Goal: Use online tool/utility: Use online tool/utility

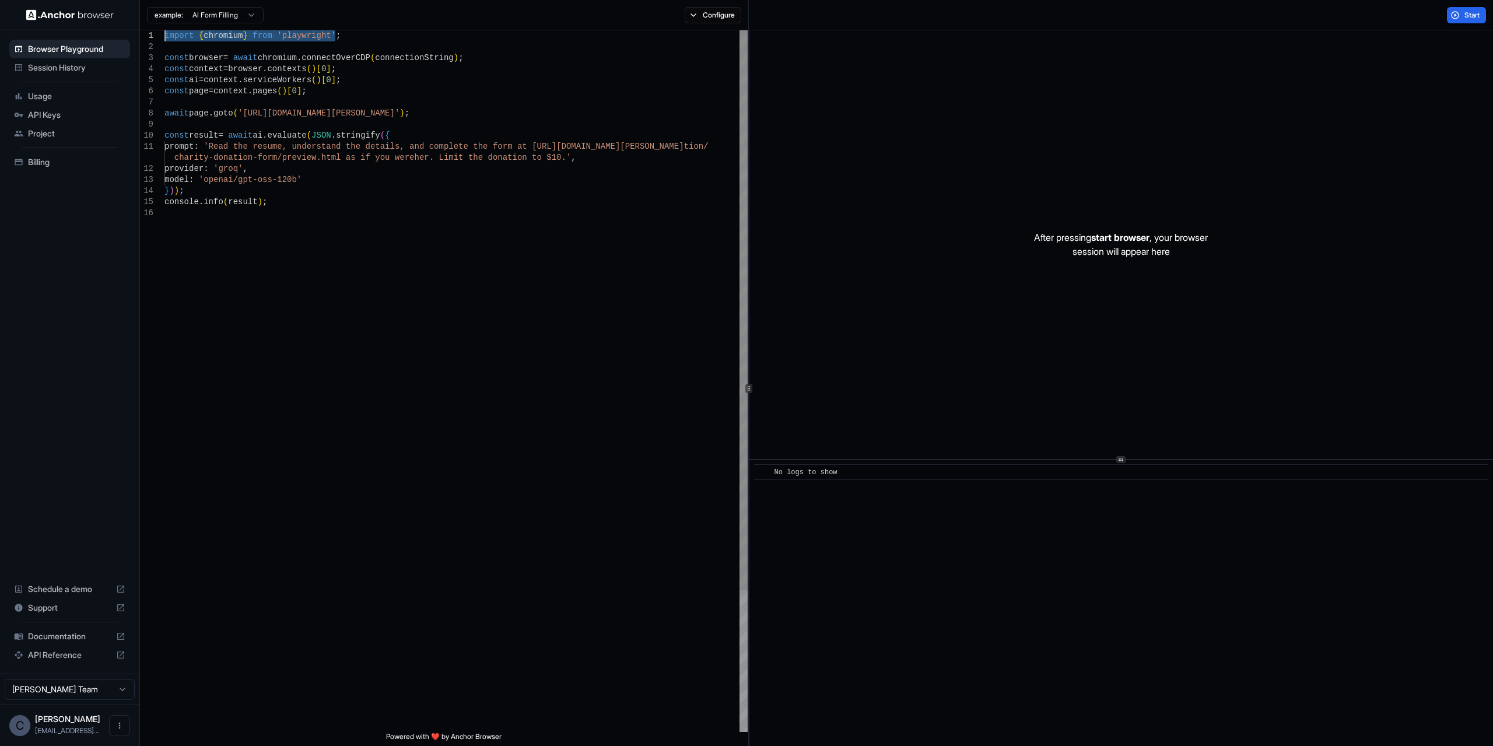
drag, startPoint x: 372, startPoint y: 39, endPoint x: 152, endPoint y: 22, distance: 220.6
click at [165, 30] on div "import { chromium } from 'playwright' ; const browser = await chromium . connec…" at bounding box center [456, 469] width 583 height 879
click at [389, 107] on div "import { chromium } from 'playwright' ; const browser = await chromium . connec…" at bounding box center [456, 469] width 583 height 879
drag, startPoint x: 1463, startPoint y: 16, endPoint x: 1364, endPoint y: 77, distance: 116.6
click at [1464, 16] on button "Start" at bounding box center [1466, 15] width 39 height 16
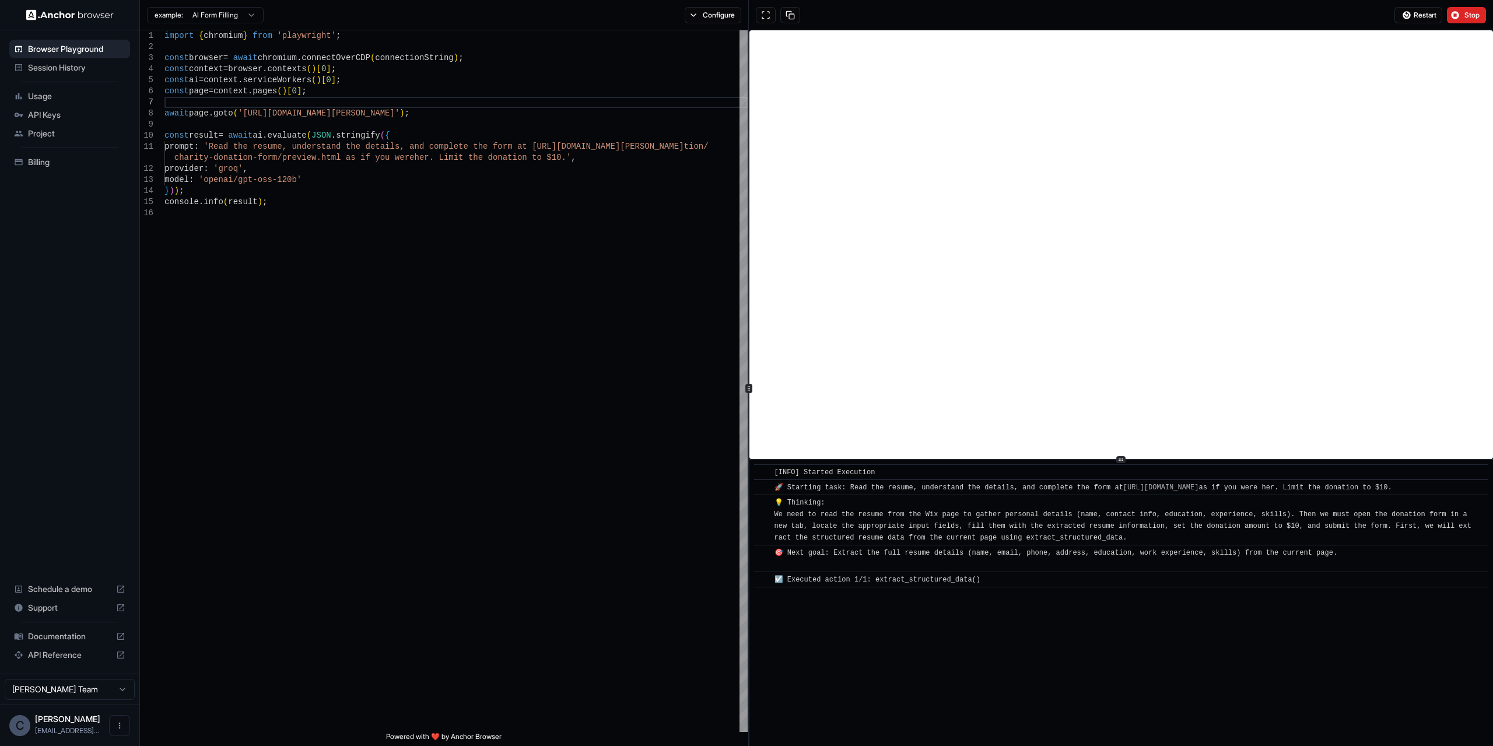
click at [47, 102] on span "Usage" at bounding box center [76, 96] width 97 height 12
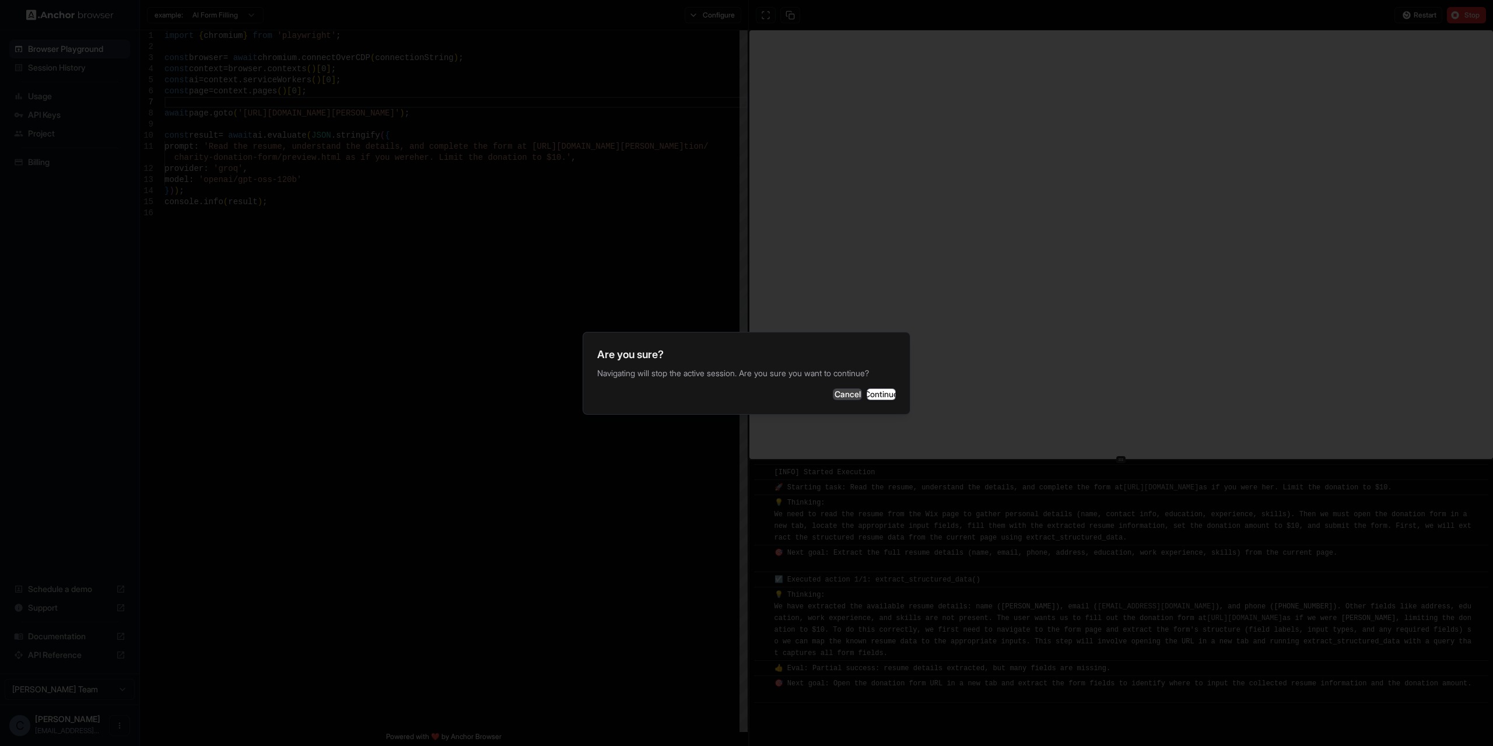
click at [833, 389] on button "Cancel" at bounding box center [847, 395] width 29 height 12
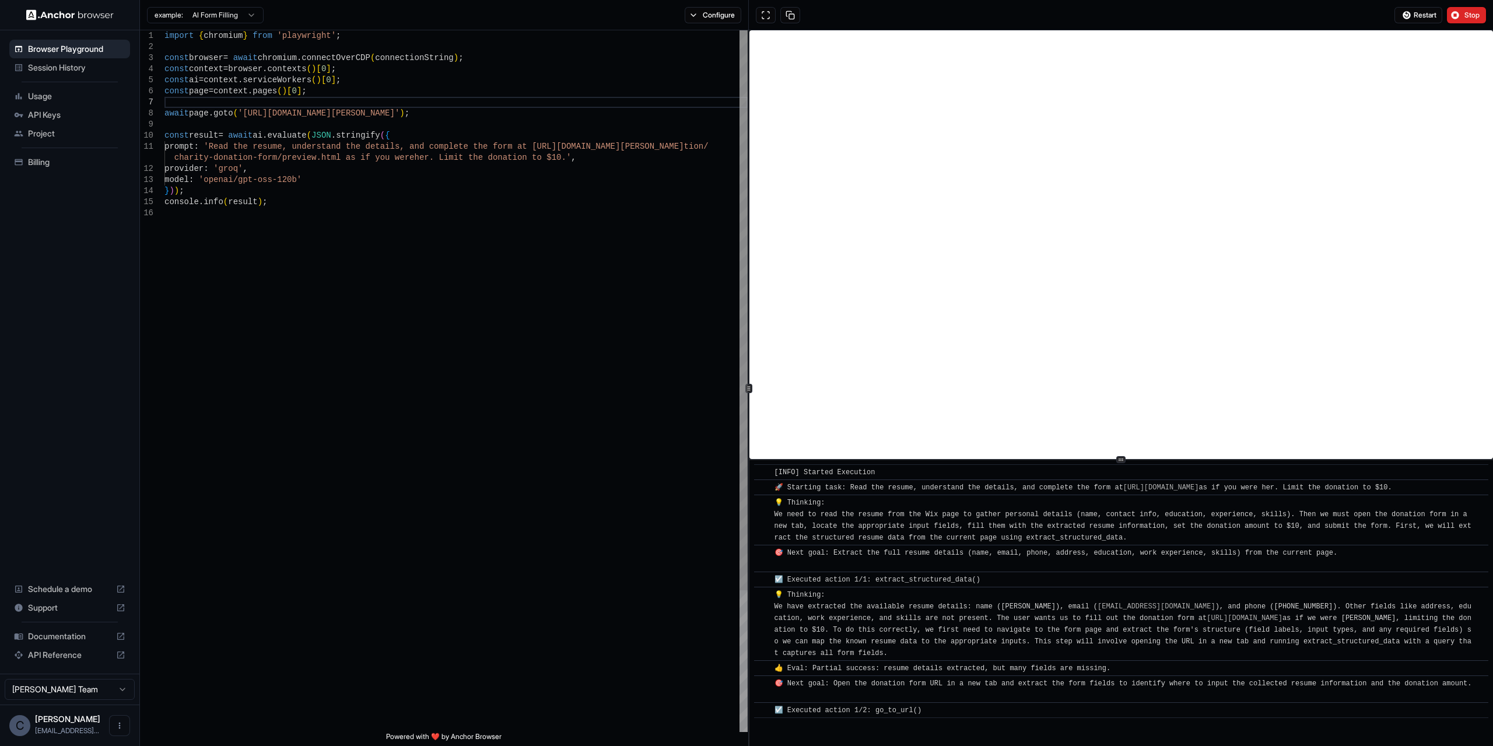
scroll to position [15, 0]
drag, startPoint x: 599, startPoint y: 307, endPoint x: 606, endPoint y: 307, distance: 7.6
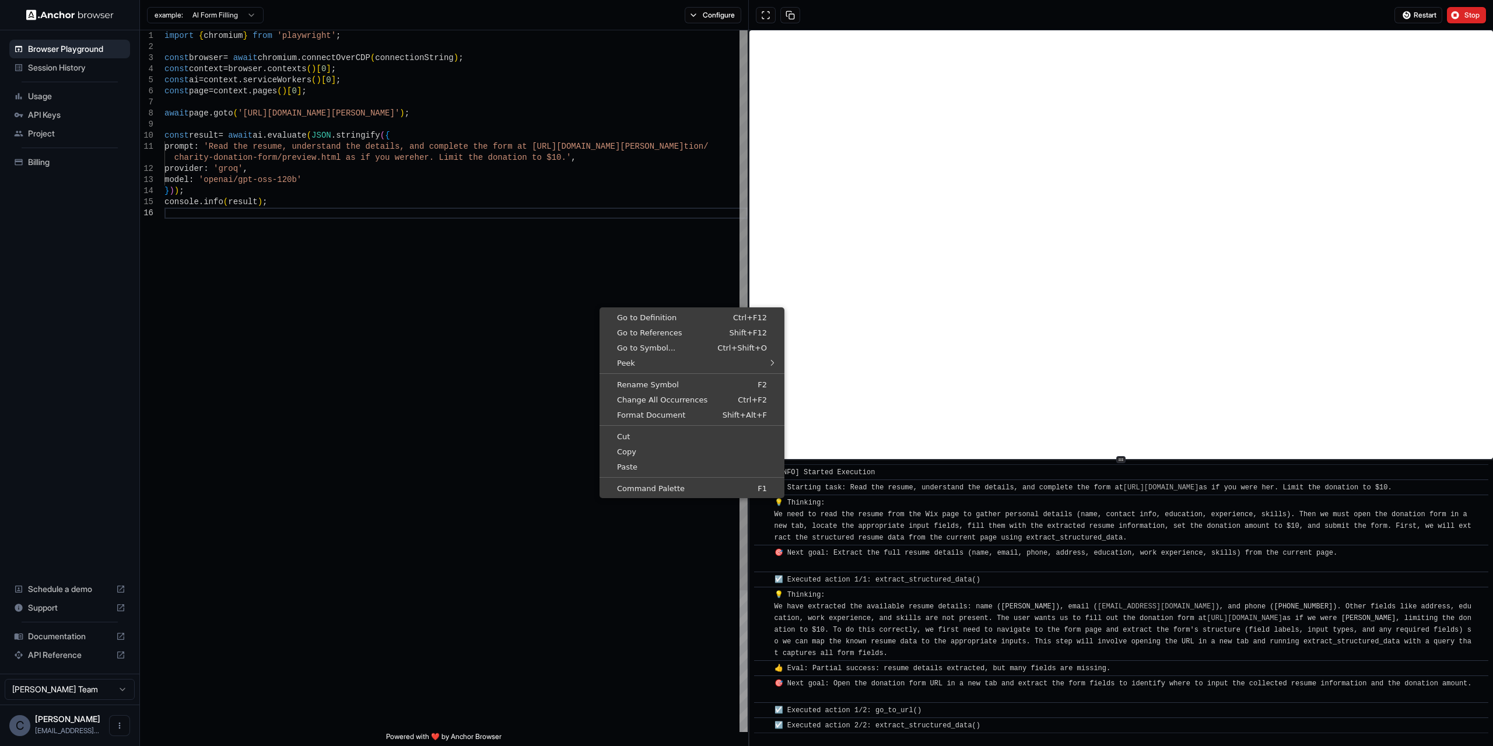
scroll to position [0, 0]
click at [460, 242] on div "import { chromium } from 'playwright' ; const browser = await chromium . connec…" at bounding box center [456, 469] width 583 height 879
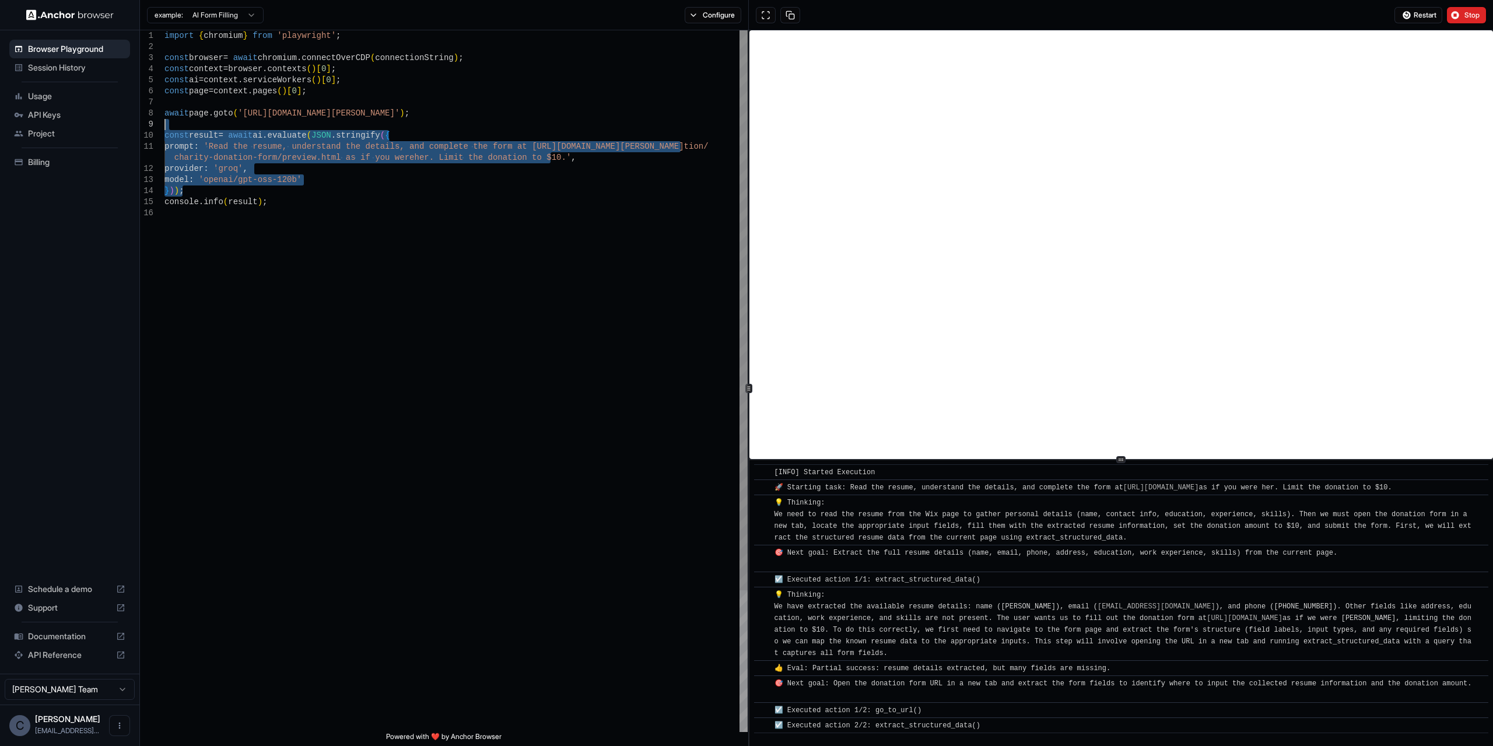
drag, startPoint x: 345, startPoint y: 189, endPoint x: 148, endPoint y: 116, distance: 209.7
click at [165, 116] on div "import { chromium } from 'playwright' ; const browser = await chromium . connec…" at bounding box center [456, 469] width 583 height 879
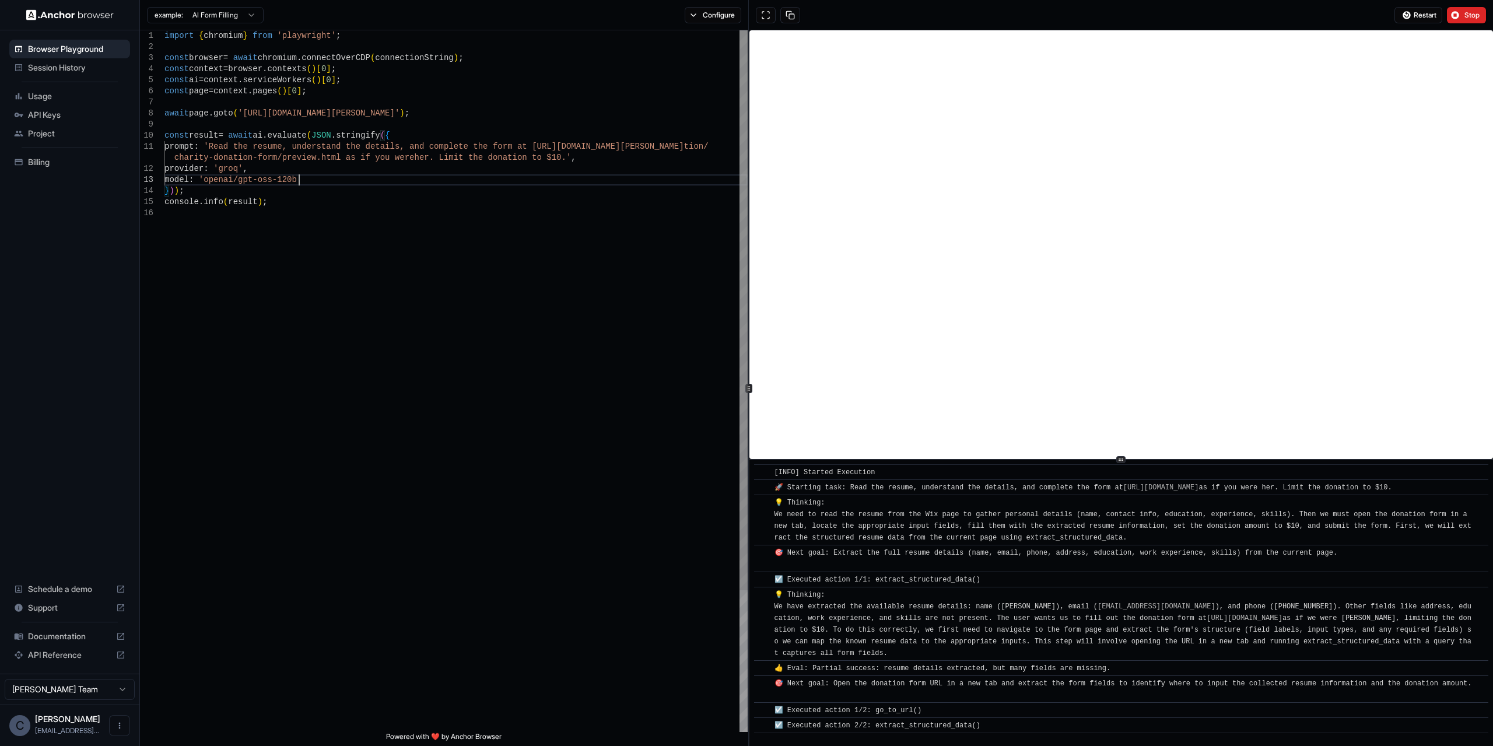
click at [330, 175] on div "import { chromium } from 'playwright' ; const browser = await chromium . connec…" at bounding box center [456, 469] width 583 height 879
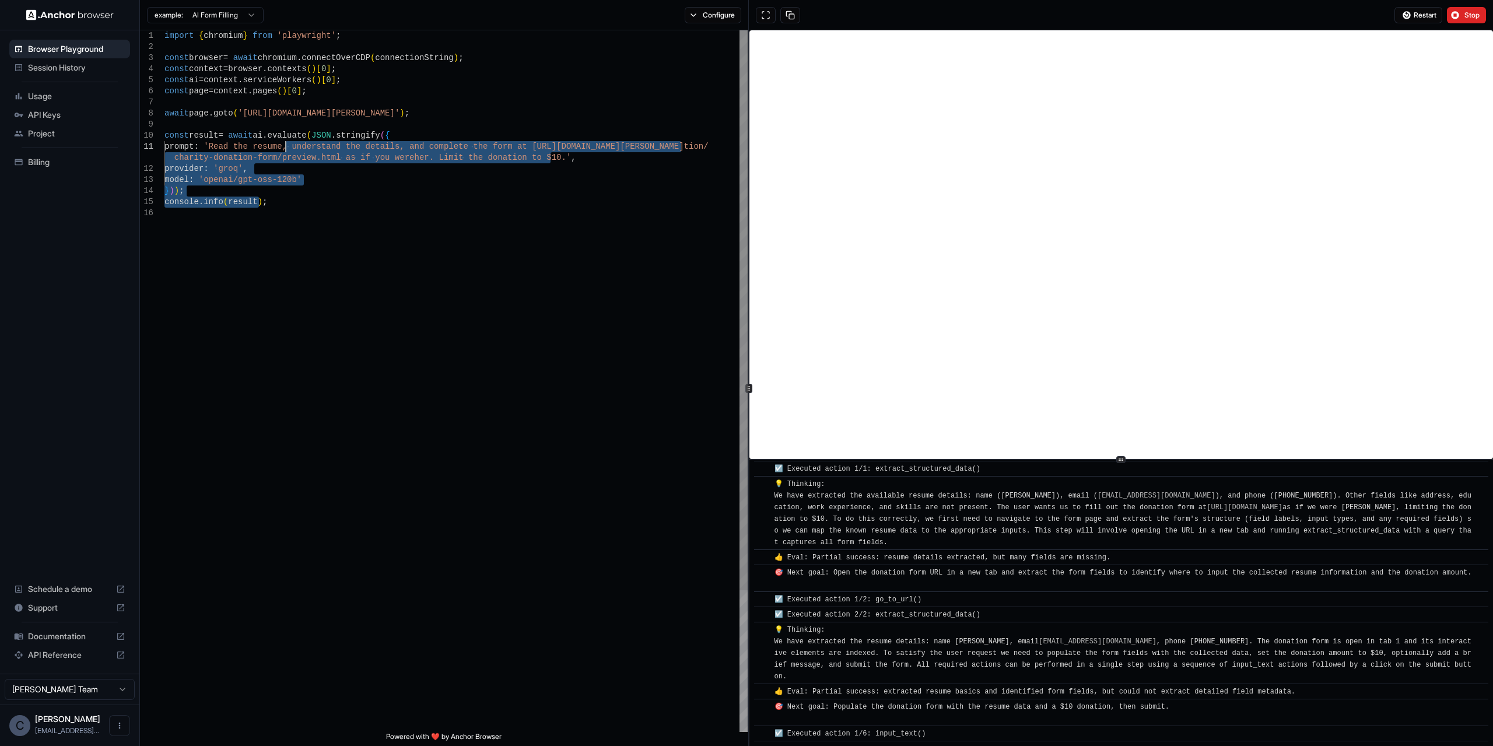
scroll to position [138, 0]
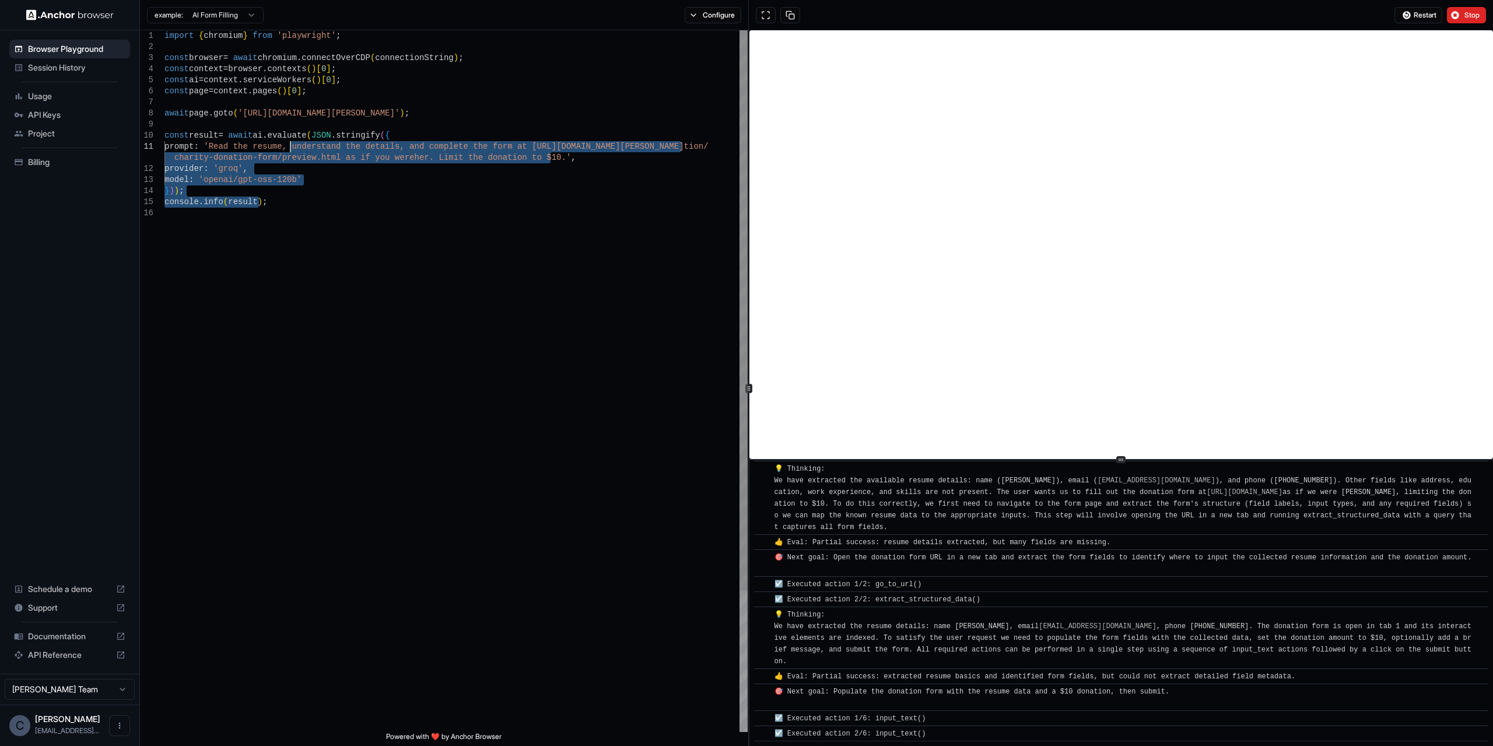
drag, startPoint x: 309, startPoint y: 190, endPoint x: 291, endPoint y: 149, distance: 43.9
click at [291, 149] on div "import { chromium } from 'playwright' ; const browser = await chromium . connec…" at bounding box center [456, 469] width 583 height 879
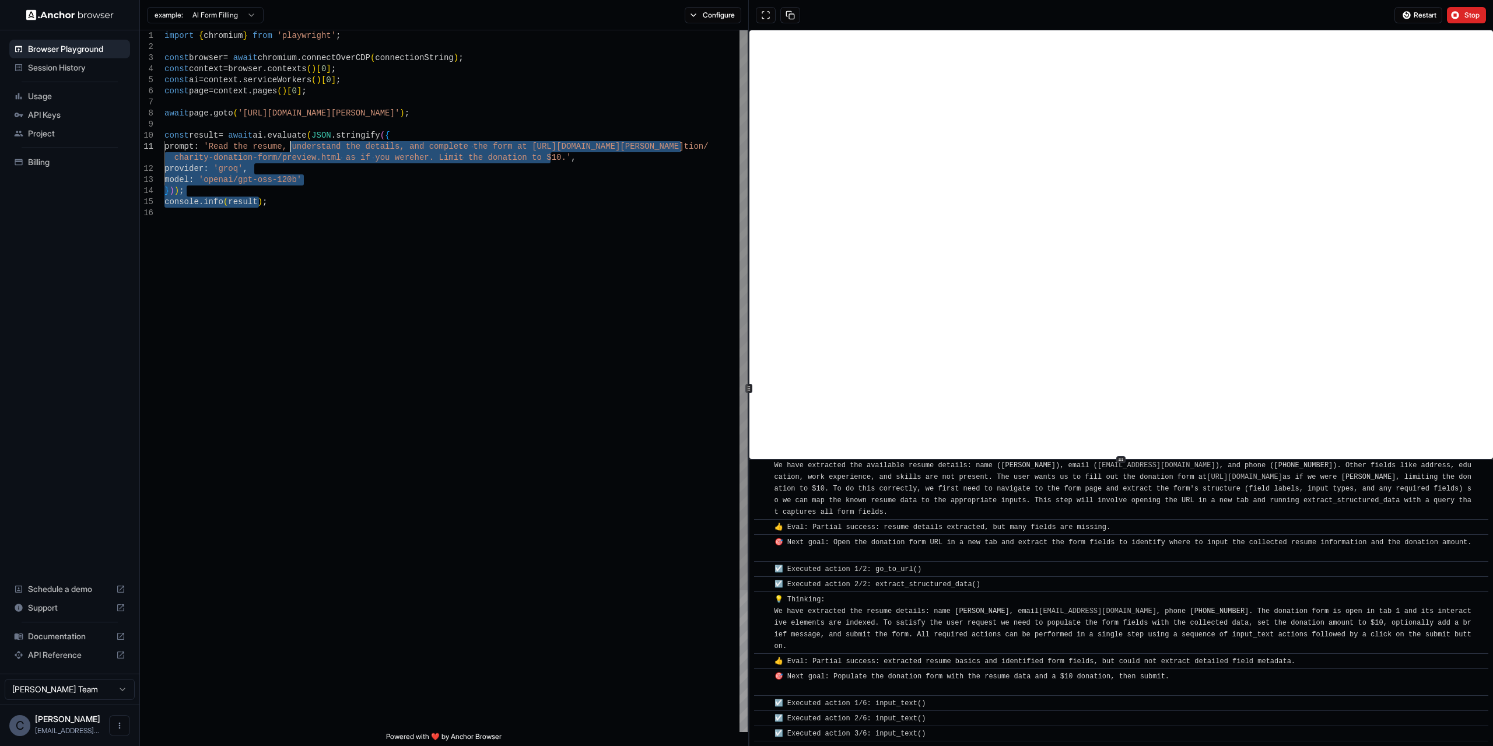
click at [291, 149] on div "import { chromium } from 'playwright' ; const browser = await chromium . connec…" at bounding box center [456, 469] width 583 height 879
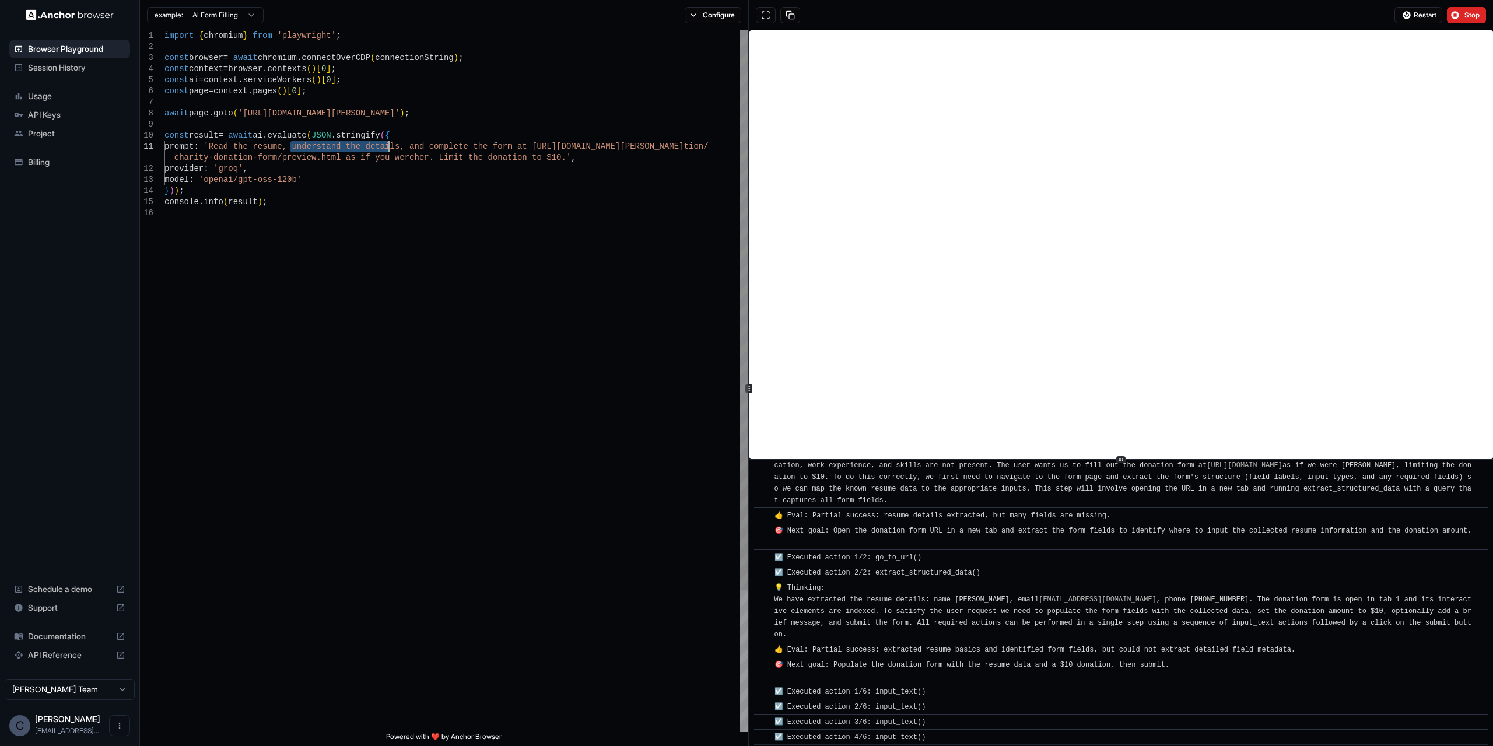
scroll to position [168, 0]
drag, startPoint x: 291, startPoint y: 149, endPoint x: 378, endPoint y: 146, distance: 87.0
click at [378, 146] on div "import { chromium } from 'playwright' ; const browser = await chromium . connec…" at bounding box center [456, 469] width 583 height 879
click at [397, 147] on div "import { chromium } from 'playwright' ; const browser = await chromium . connec…" at bounding box center [456, 469] width 583 height 879
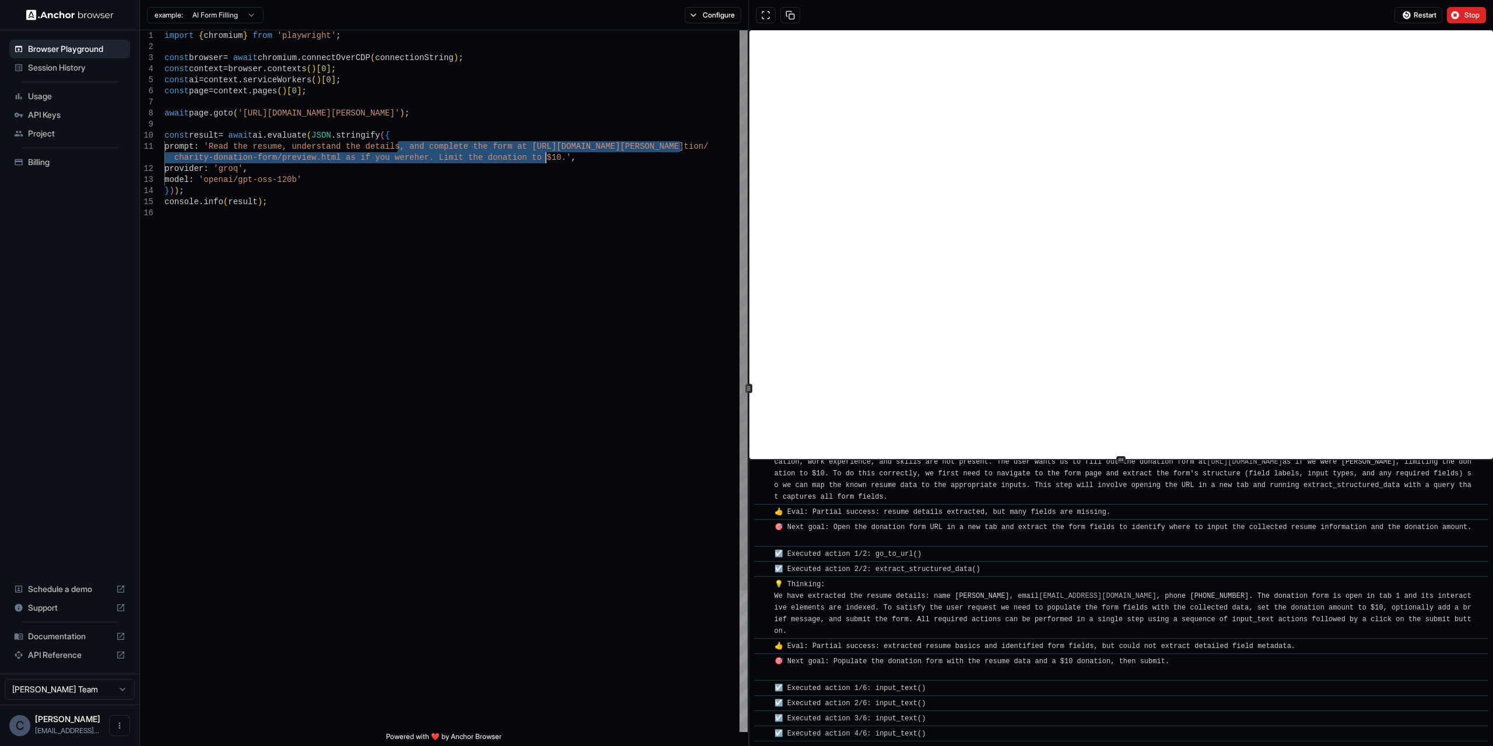
scroll to position [183, 0]
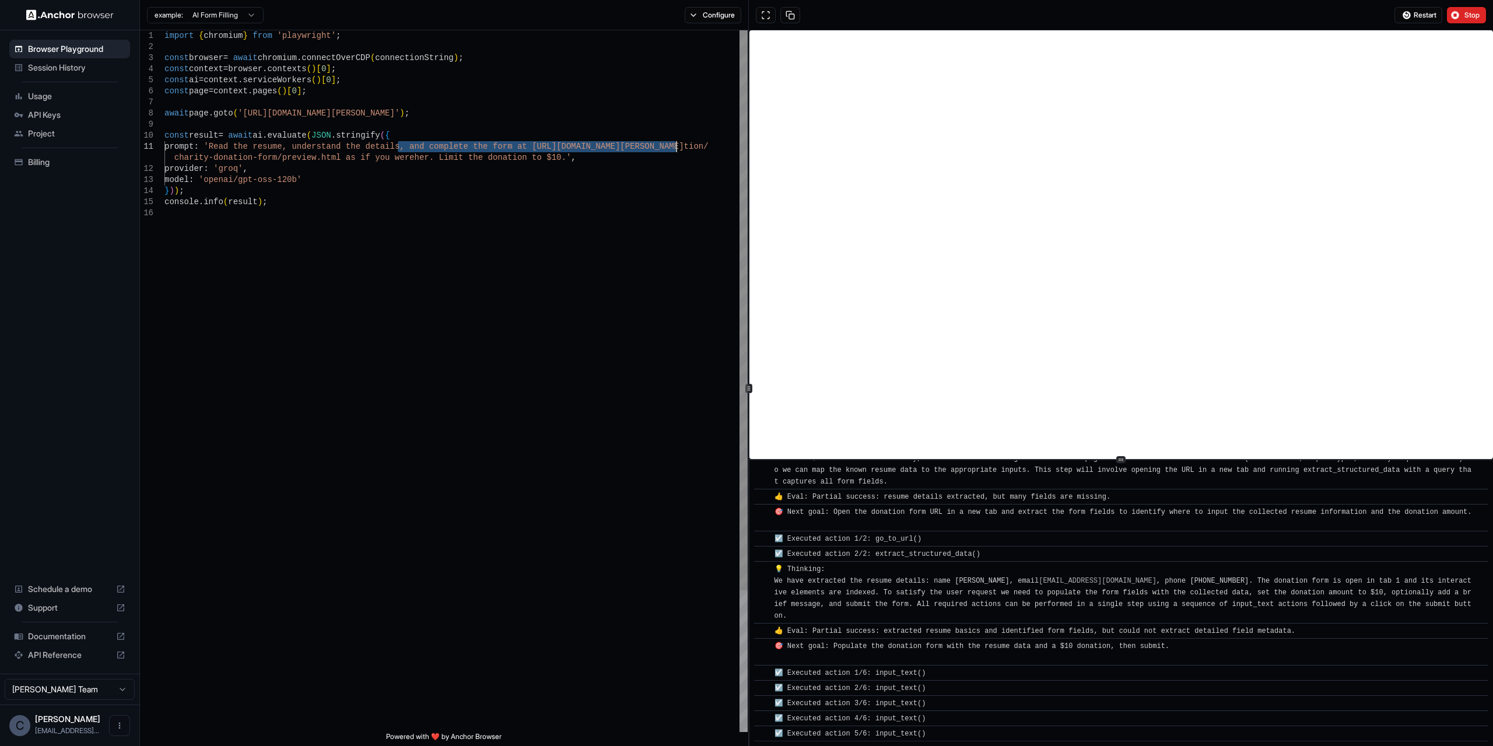
drag, startPoint x: 397, startPoint y: 147, endPoint x: 677, endPoint y: 149, distance: 280.0
click at [677, 149] on div "import { chromium } from 'playwright' ; const browser = await chromium . connec…" at bounding box center [456, 469] width 583 height 879
click at [565, 148] on div "import { chromium } from 'playwright' ; const browser = await chromium . connec…" at bounding box center [456, 469] width 583 height 879
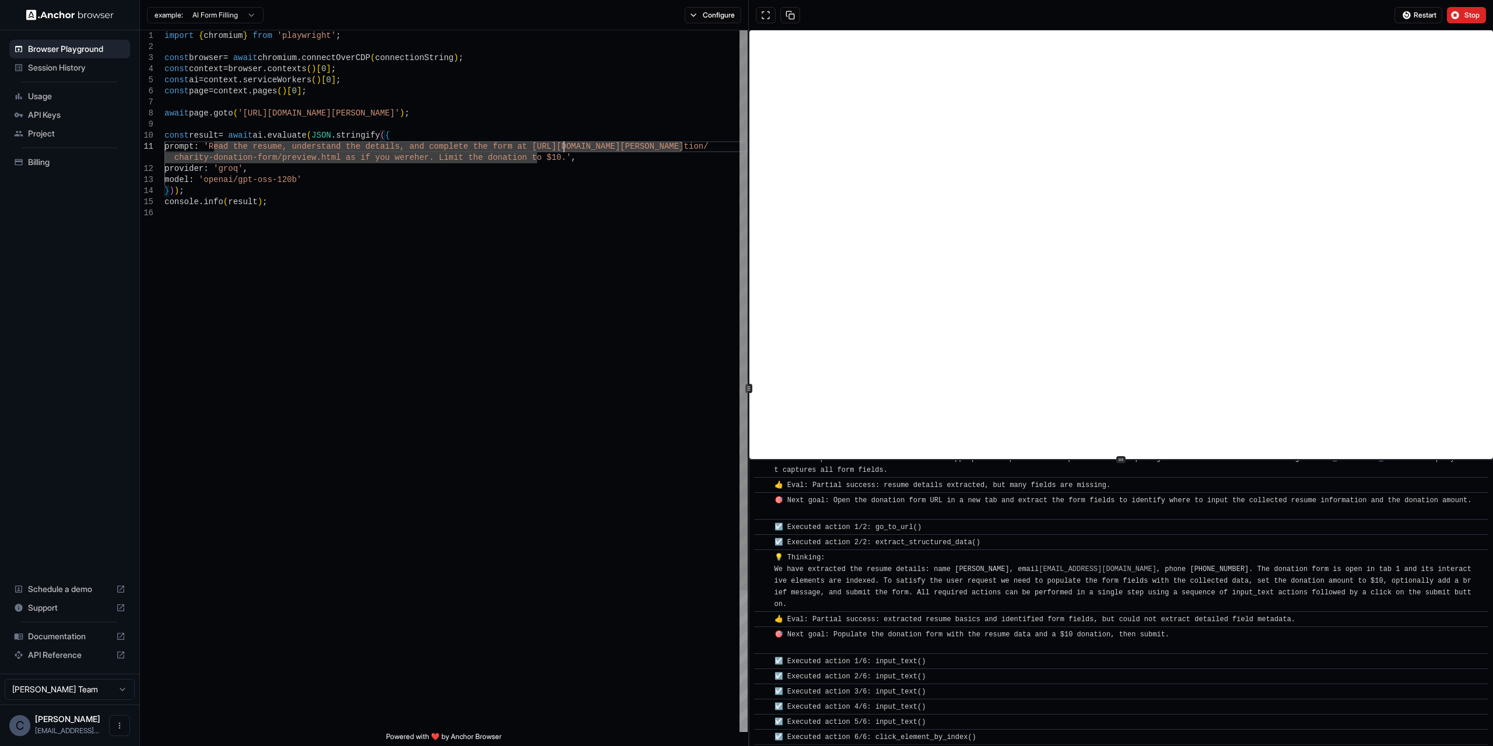
scroll to position [198, 0]
click at [606, 168] on div "import { chromium } from 'playwright' ; const browser = await chromium . connec…" at bounding box center [456, 469] width 583 height 879
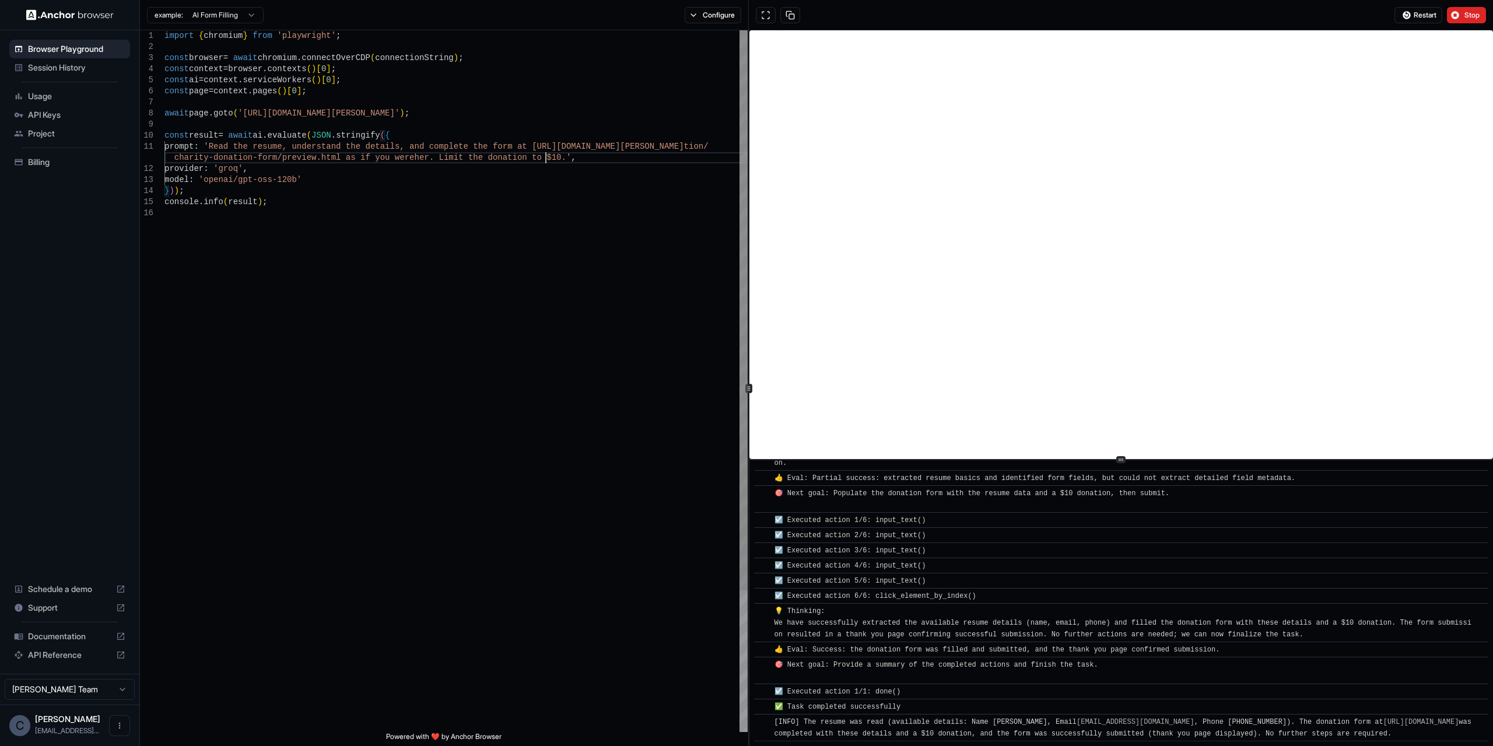
click at [607, 159] on div "import { chromium } from 'playwright' ; const browser = await chromium . connec…" at bounding box center [456, 469] width 583 height 879
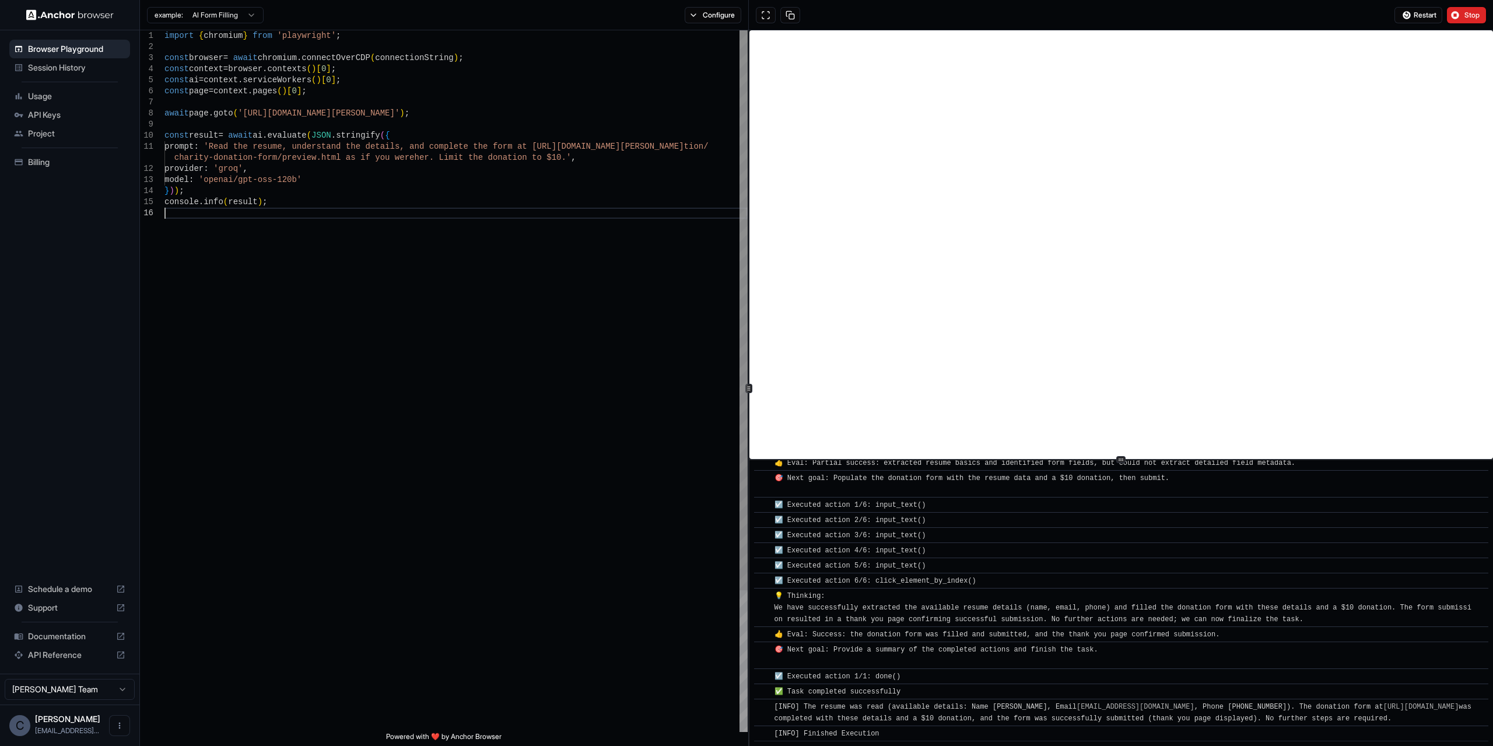
click at [643, 248] on div "import { chromium } from 'playwright' ; const browser = await chromium . connec…" at bounding box center [456, 469] width 583 height 879
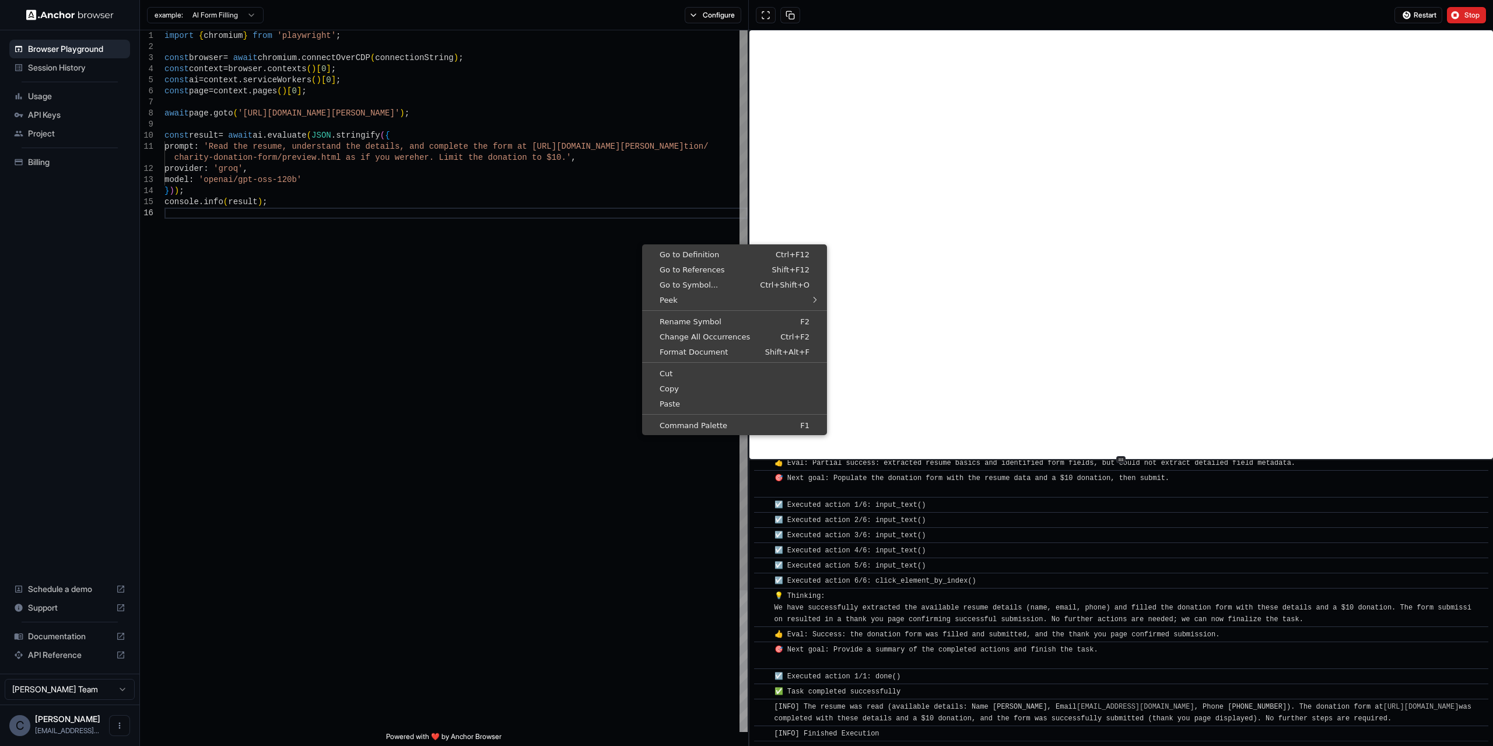
scroll to position [0, 0]
click at [453, 227] on div "import { chromium } from 'playwright' ; const browser = await chromium . connec…" at bounding box center [456, 469] width 583 height 879
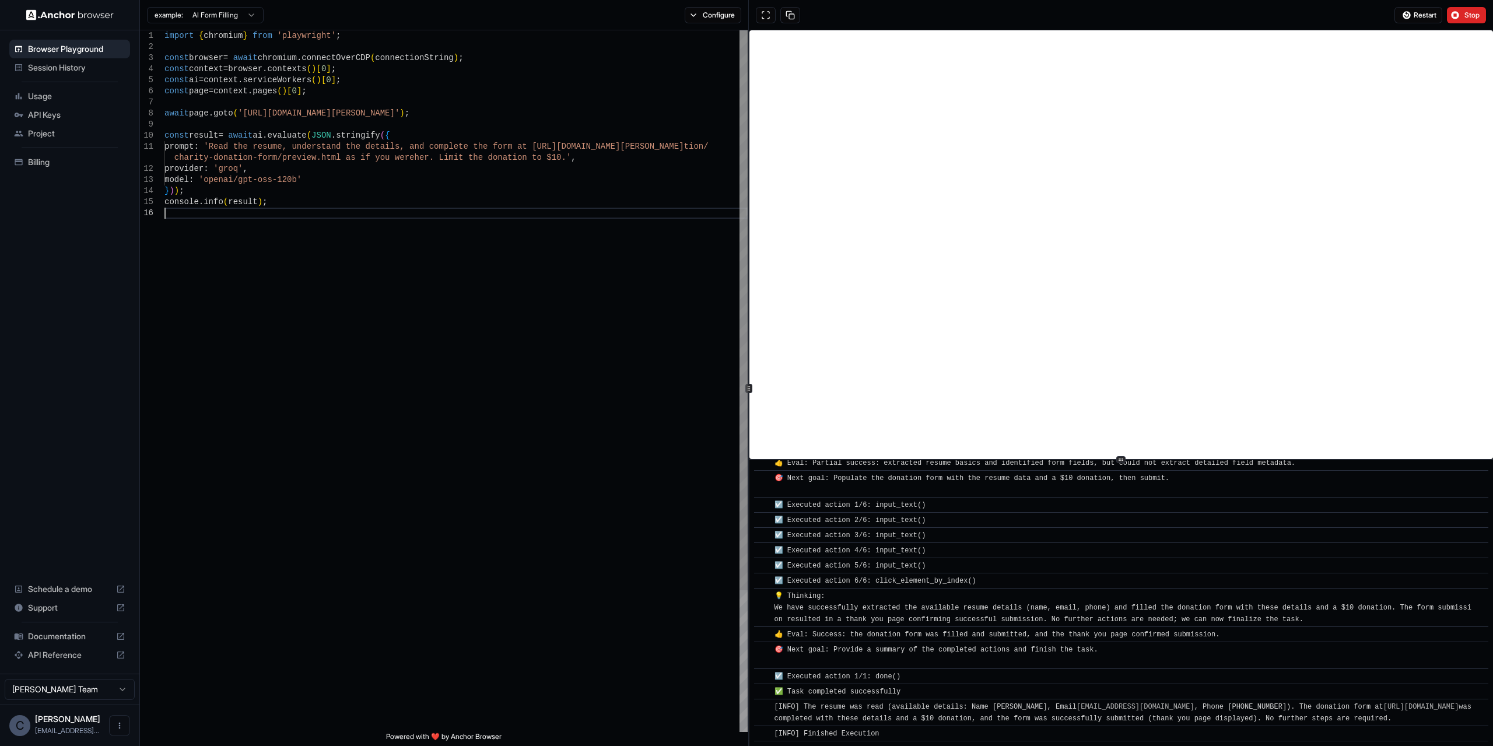
click at [475, 206] on div "import { chromium } from 'playwright' ; const browser = await chromium . connec…" at bounding box center [456, 469] width 583 height 879
drag, startPoint x: 260, startPoint y: 134, endPoint x: 289, endPoint y: 134, distance: 28.6
click at [289, 134] on div "import { chromium } from 'playwright' ; const browser = await chromium . connec…" at bounding box center [456, 469] width 583 height 879
drag, startPoint x: 433, startPoint y: 114, endPoint x: 131, endPoint y: 107, distance: 301.7
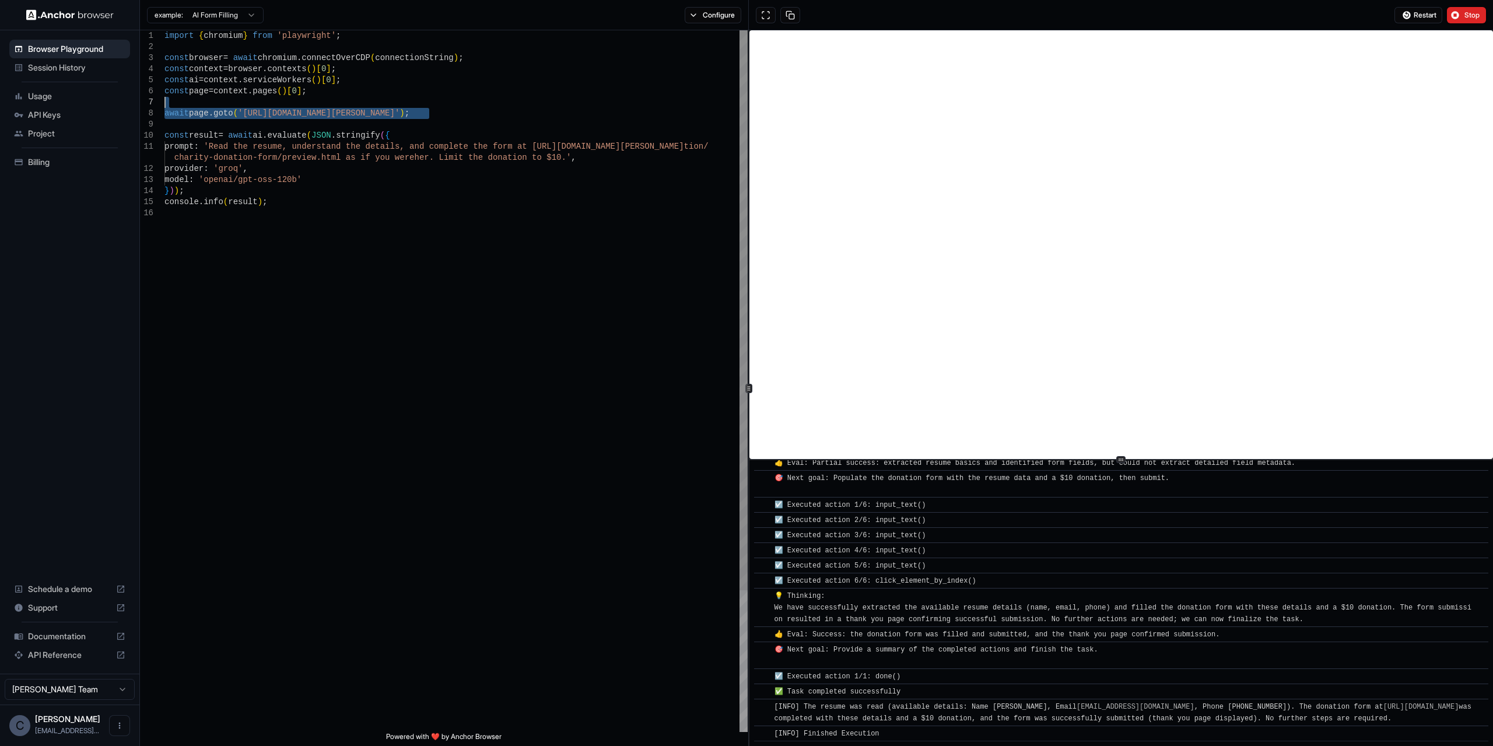
click at [165, 107] on div "import { chromium } from 'playwright' ; const browser = await chromium . connec…" at bounding box center [456, 469] width 583 height 879
drag, startPoint x: 353, startPoint y: 39, endPoint x: 153, endPoint y: 30, distance: 200.3
click at [165, 30] on div "import { chromium } from 'playwright' ; const browser = await chromium . connec…" at bounding box center [456, 469] width 583 height 879
click at [179, 34] on div "import { chromium } from 'playwright' ; const browser = await chromium . connec…" at bounding box center [456, 469] width 583 height 879
click at [379, 34] on div "import { chromium } from 'playwright' ; const browser = await chromium . connec…" at bounding box center [456, 469] width 583 height 879
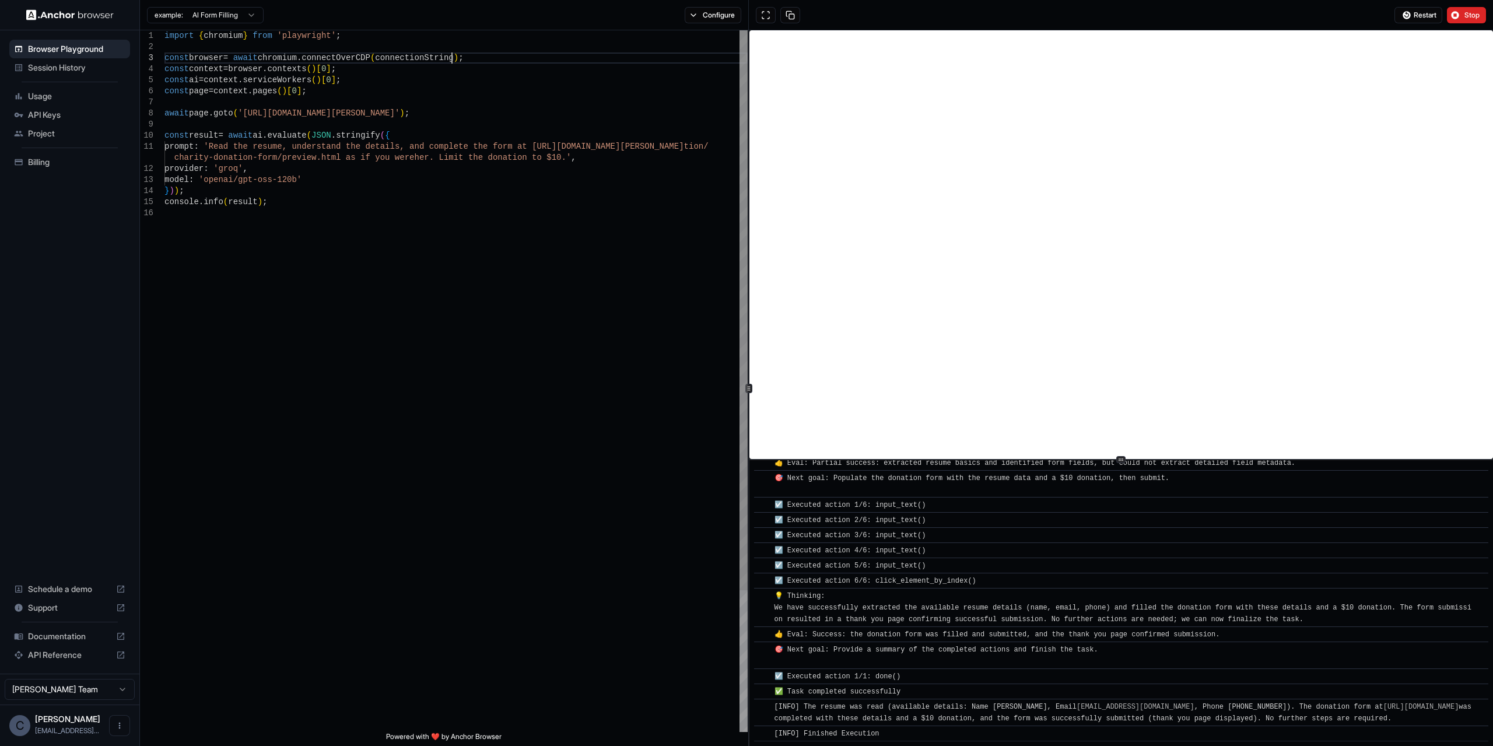
click at [477, 59] on div "import { chromium } from 'playwright' ; const browser = await chromium . connec…" at bounding box center [456, 469] width 583 height 879
drag, startPoint x: 477, startPoint y: 59, endPoint x: 261, endPoint y: 55, distance: 215.9
click at [261, 55] on div "import { chromium } from 'playwright' ; const browser = await chromium . connec…" at bounding box center [456, 469] width 583 height 879
drag, startPoint x: 922, startPoint y: 712, endPoint x: 1098, endPoint y: 727, distance: 176.9
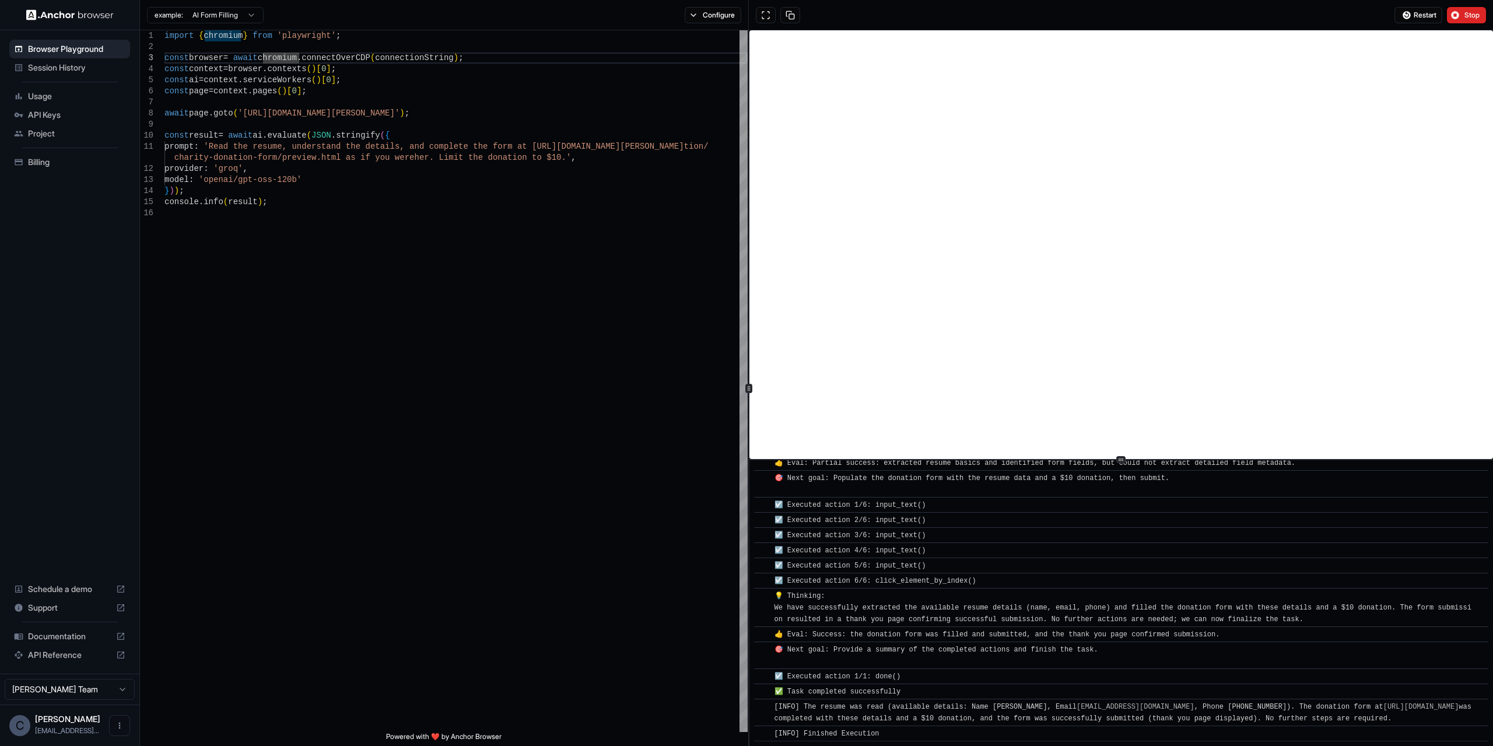
click at [1096, 739] on div "​ [INFO] Started Execution ​ 🚀 Starting task: Read the resume, understand the d…" at bounding box center [1121, 433] width 734 height 617
click at [1122, 711] on span "[INFO] The resume was read (available details: Name [PERSON_NAME], Email [EMAIL…" at bounding box center [1126, 713] width 702 height 20
click at [524, 289] on div "import { chromium } from 'playwright' ; const browser = await chromium . connec…" at bounding box center [456, 469] width 583 height 879
click at [257, 198] on div "import { chromium } from 'playwright' ; const browser = await chromium . connec…" at bounding box center [456, 469] width 583 height 879
click at [257, 193] on div "import { chromium } from 'playwright' ; const browser = await chromium . connec…" at bounding box center [456, 469] width 583 height 879
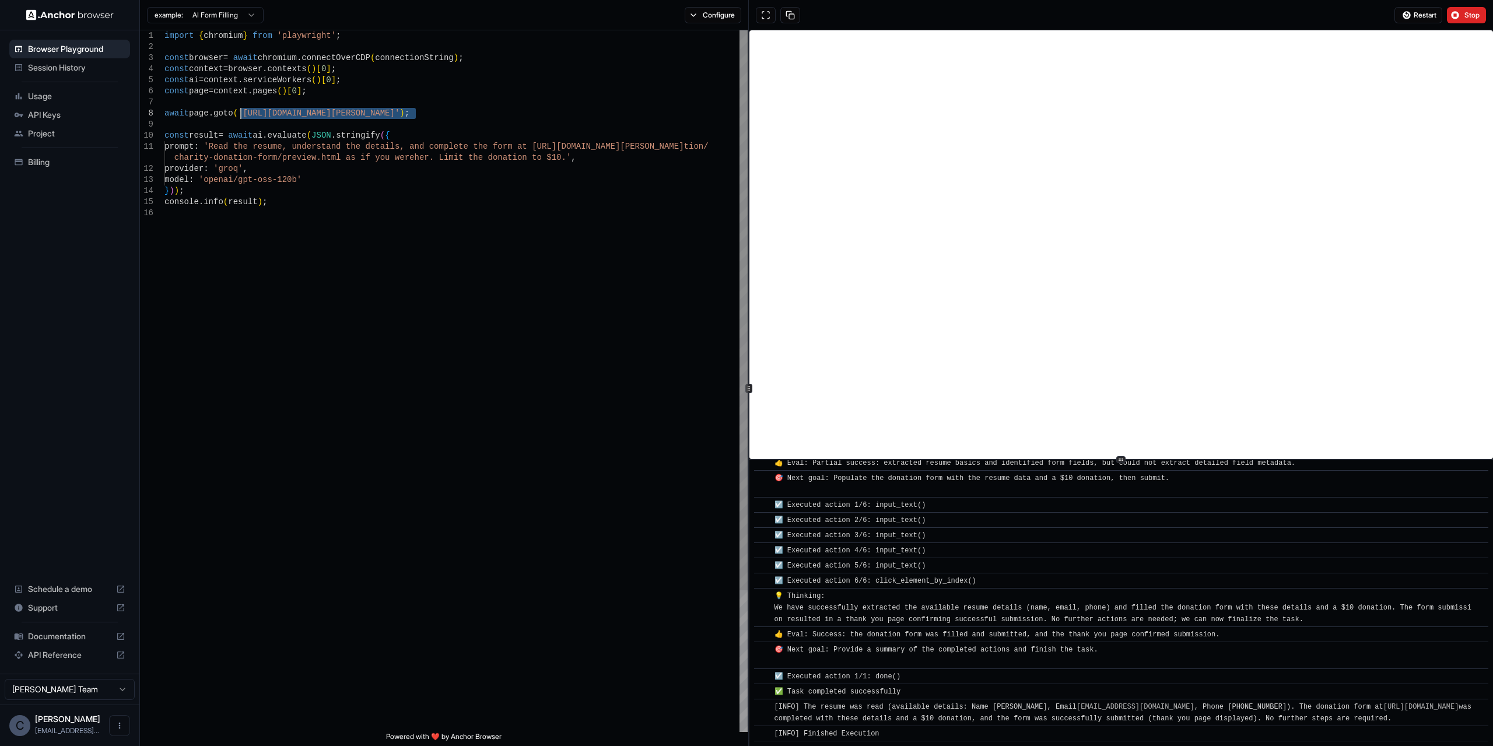
drag, startPoint x: 416, startPoint y: 111, endPoint x: 242, endPoint y: 116, distance: 173.9
click at [242, 116] on div "import { chromium } from 'playwright' ; const browser = await chromium . connec…" at bounding box center [456, 469] width 583 height 879
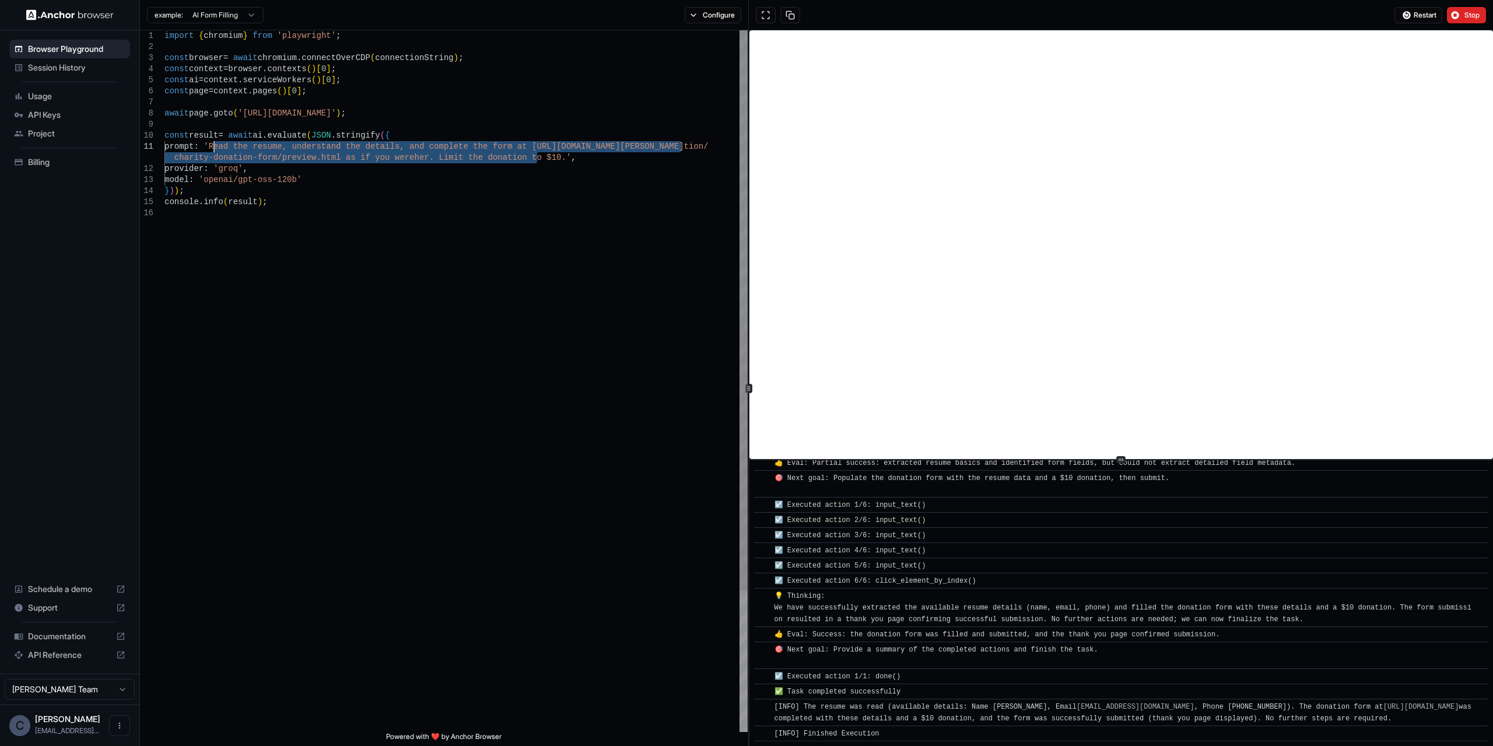
drag, startPoint x: 536, startPoint y: 156, endPoint x: 212, endPoint y: 142, distance: 324.1
click at [212, 142] on div "import { chromium } from 'playwright' ; const browser = await chromium . connec…" at bounding box center [456, 469] width 583 height 879
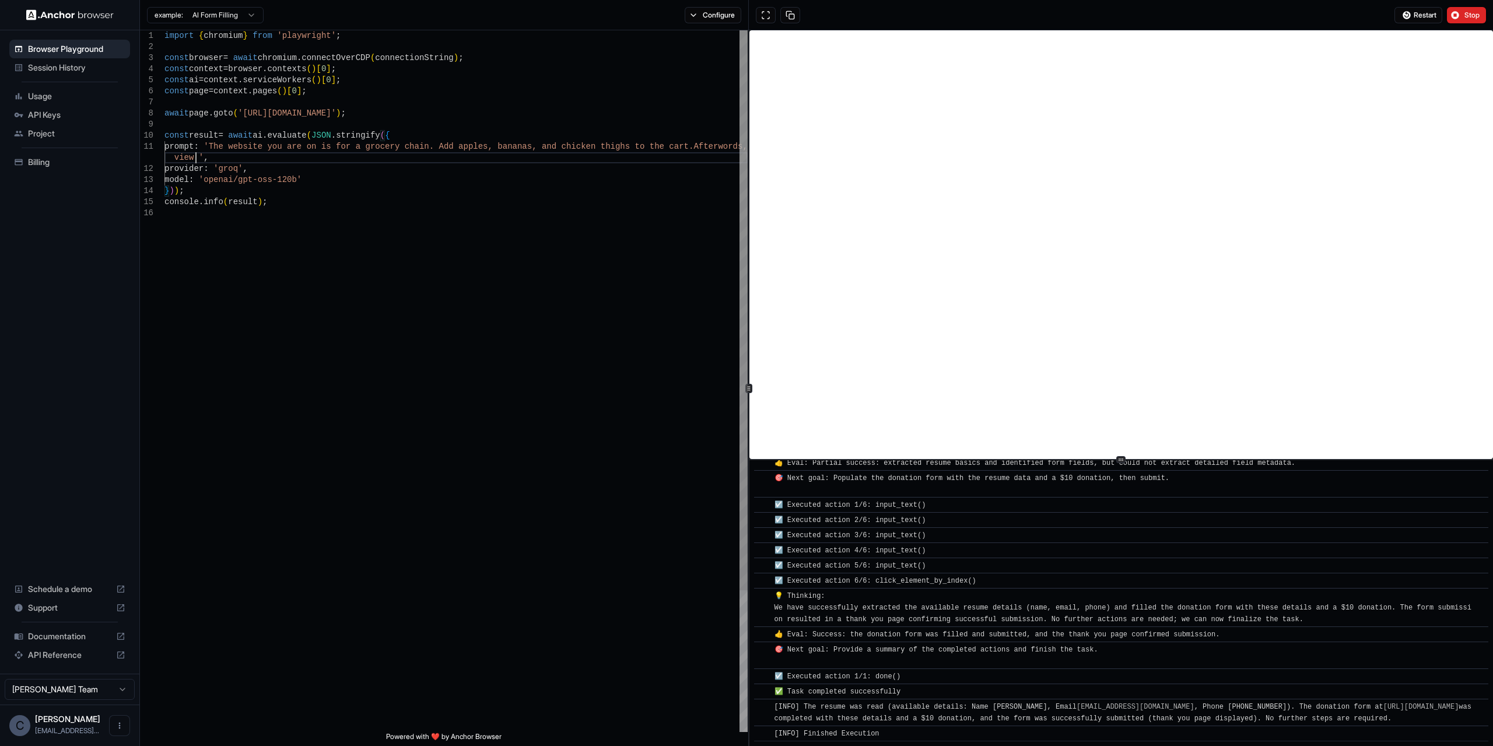
scroll to position [12, 0]
click at [595, 235] on div "import { chromium } from 'playwright' ; const browser = await chromium . connec…" at bounding box center [456, 469] width 583 height 879
click at [586, 201] on div "import { chromium } from 'playwright' ; const browser = await chromium . connec…" at bounding box center [456, 469] width 583 height 879
click at [1466, 9] on button "Stop" at bounding box center [1466, 15] width 39 height 16
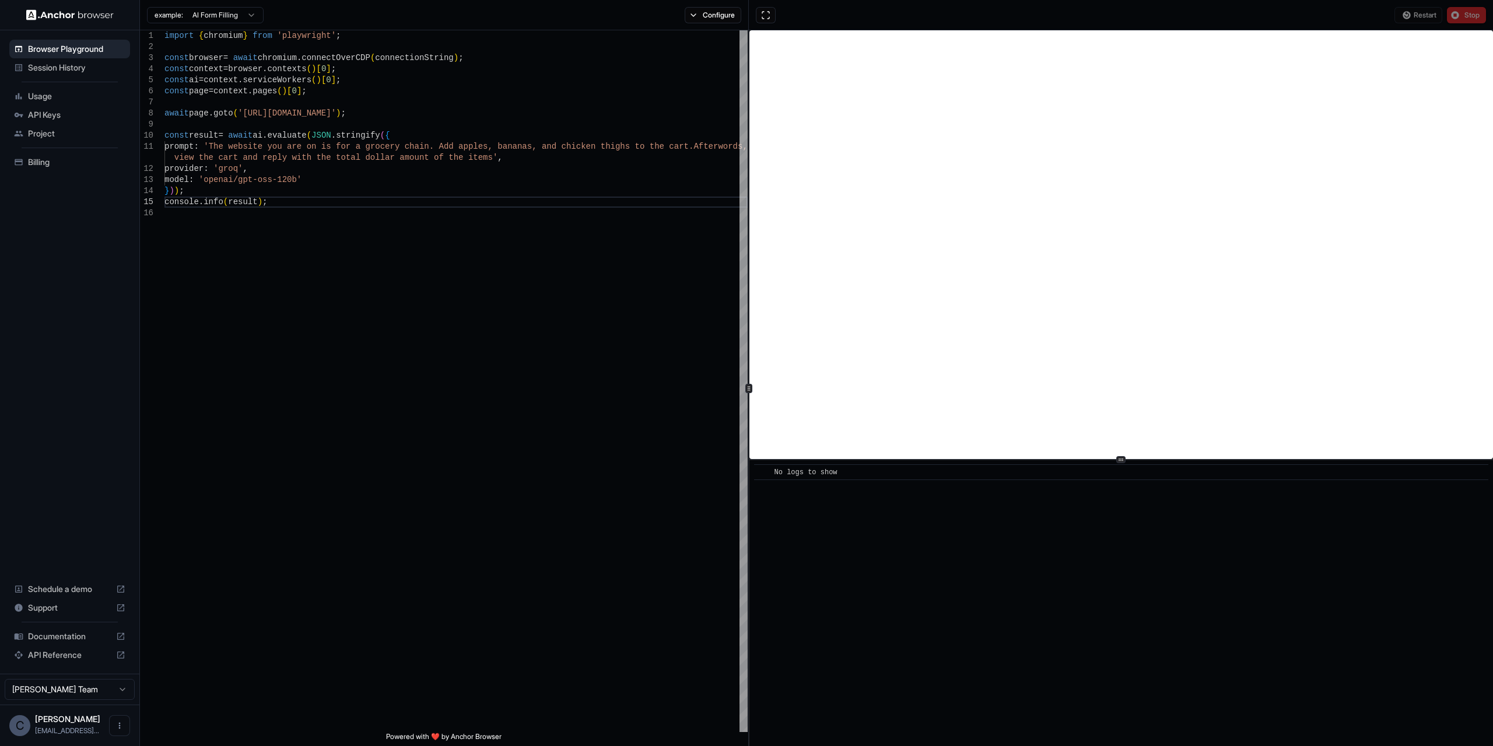
scroll to position [0, 0]
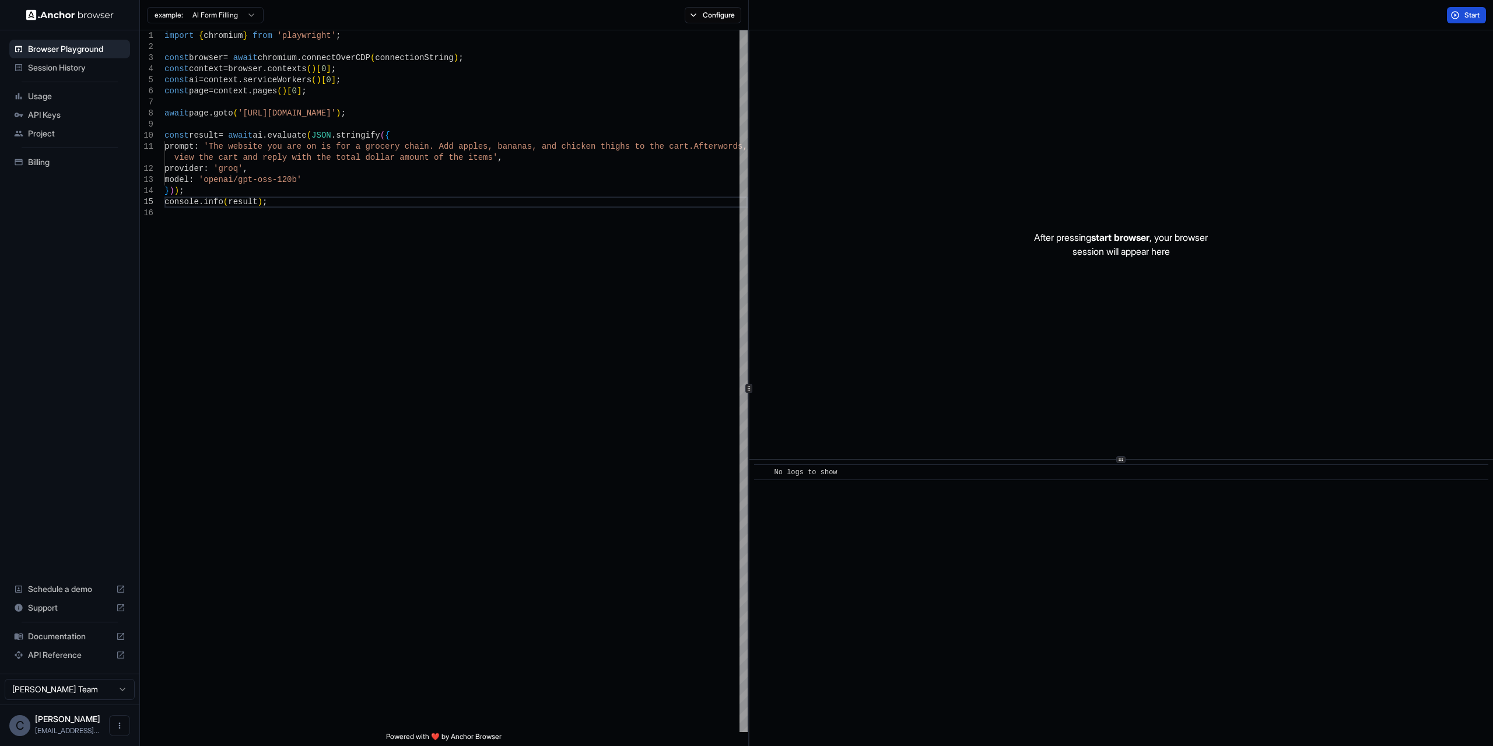
click at [1470, 15] on span "Start" at bounding box center [1473, 15] width 16 height 9
click at [1482, 12] on button "Start" at bounding box center [1466, 15] width 39 height 16
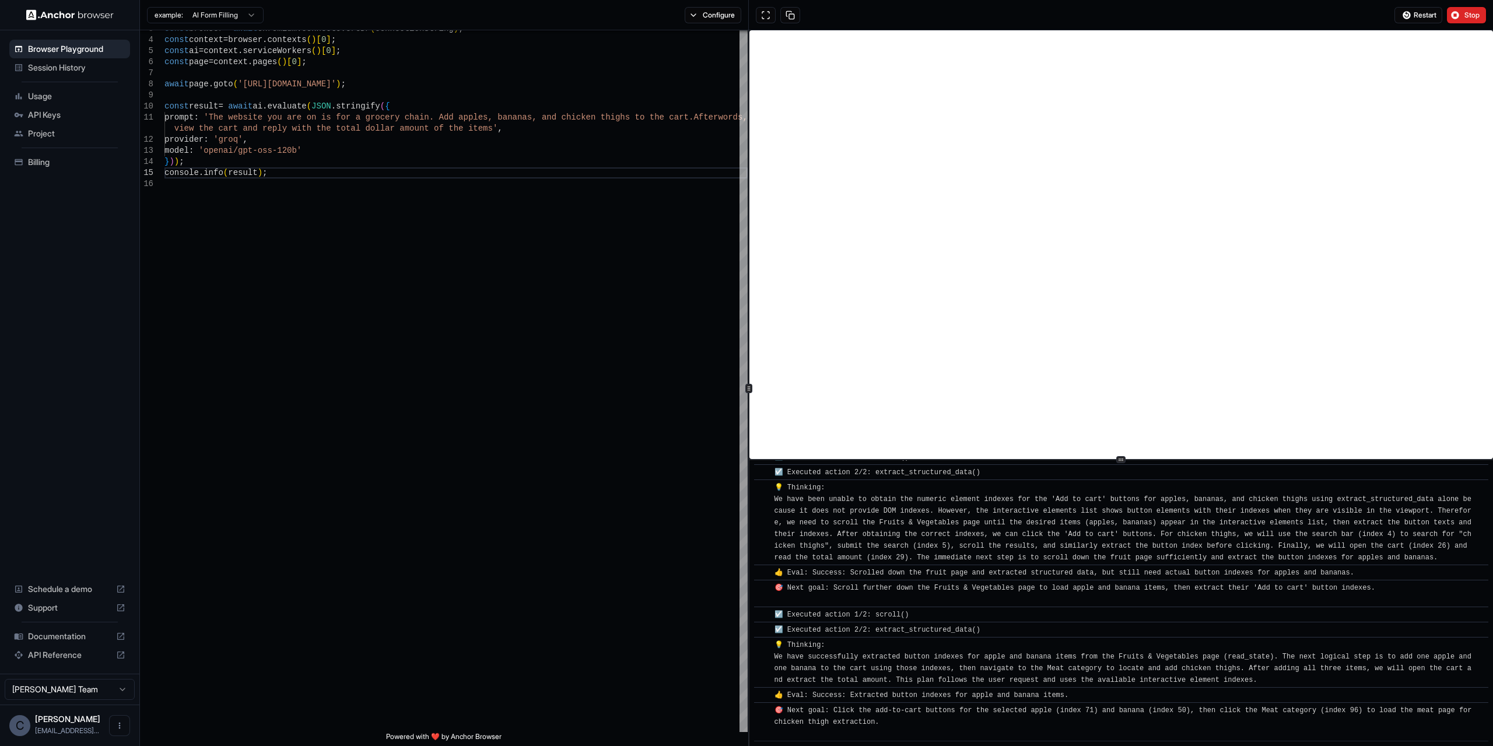
scroll to position [3256, 0]
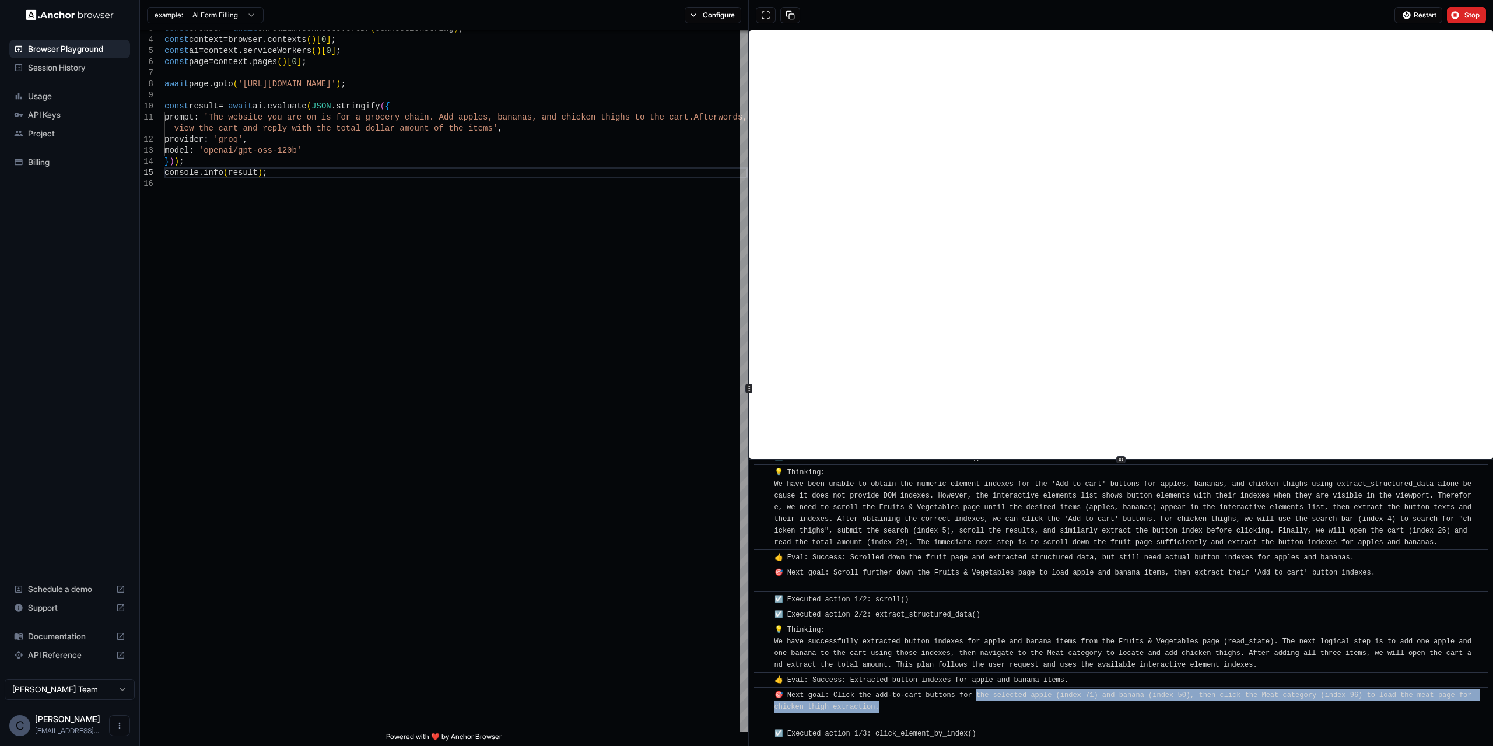
drag, startPoint x: 881, startPoint y: 696, endPoint x: 979, endPoint y: 694, distance: 98.0
click at [979, 694] on div "🎯 Next goal: Click the add-to-cart buttons for the selected apple (index 71) an…" at bounding box center [1125, 707] width 701 height 35
click at [979, 694] on span "🎯 Next goal: Click the add-to-cart buttons for the selected apple (index 71) an…" at bounding box center [1126, 707] width 702 height 32
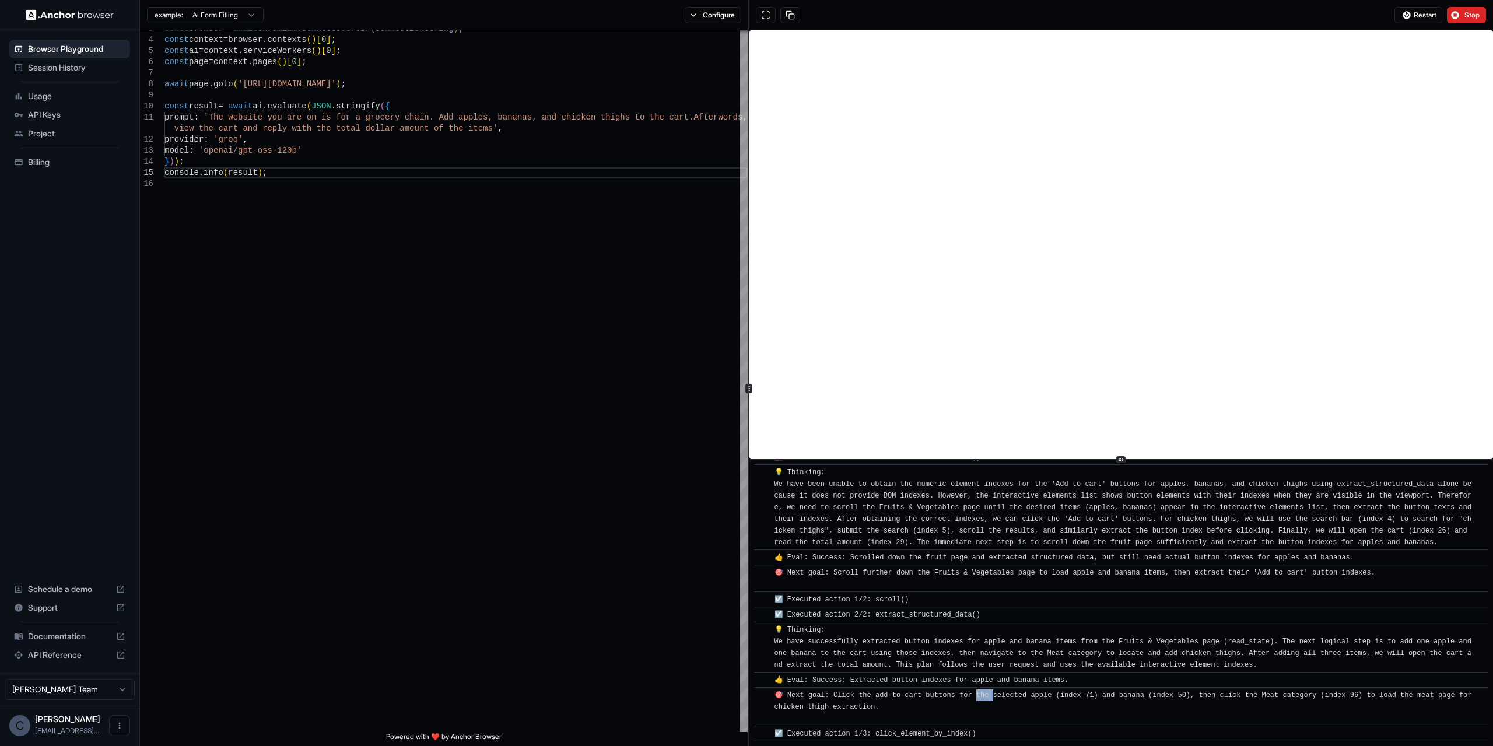
click at [979, 694] on span "🎯 Next goal: Click the add-to-cart buttons for the selected apple (index 71) an…" at bounding box center [1126, 707] width 702 height 32
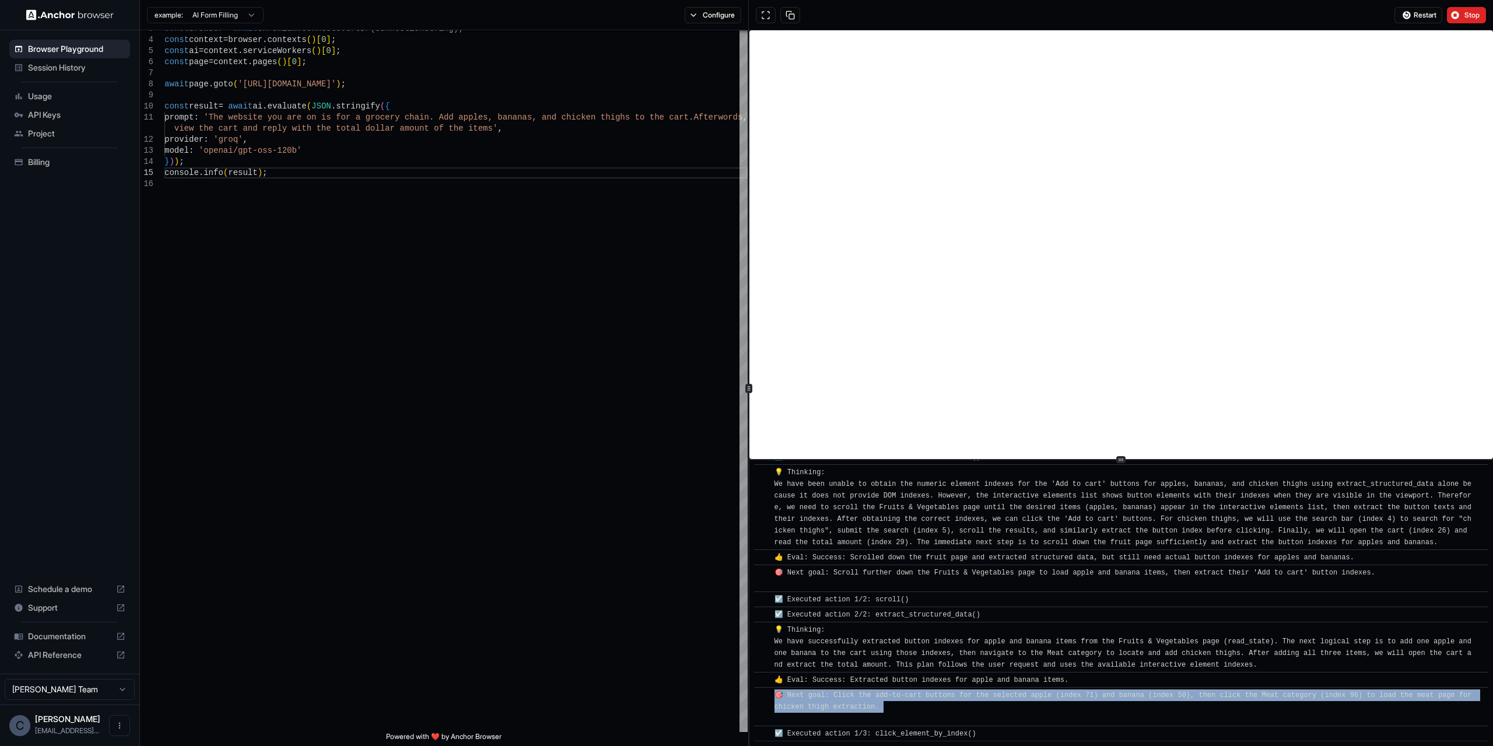
click at [979, 694] on span "🎯 Next goal: Click the add-to-cart buttons for the selected apple (index 71) an…" at bounding box center [1126, 707] width 702 height 32
click at [983, 702] on div "🎯 Next goal: Click the add-to-cart buttons for the selected apple (index 71) an…" at bounding box center [1125, 707] width 701 height 35
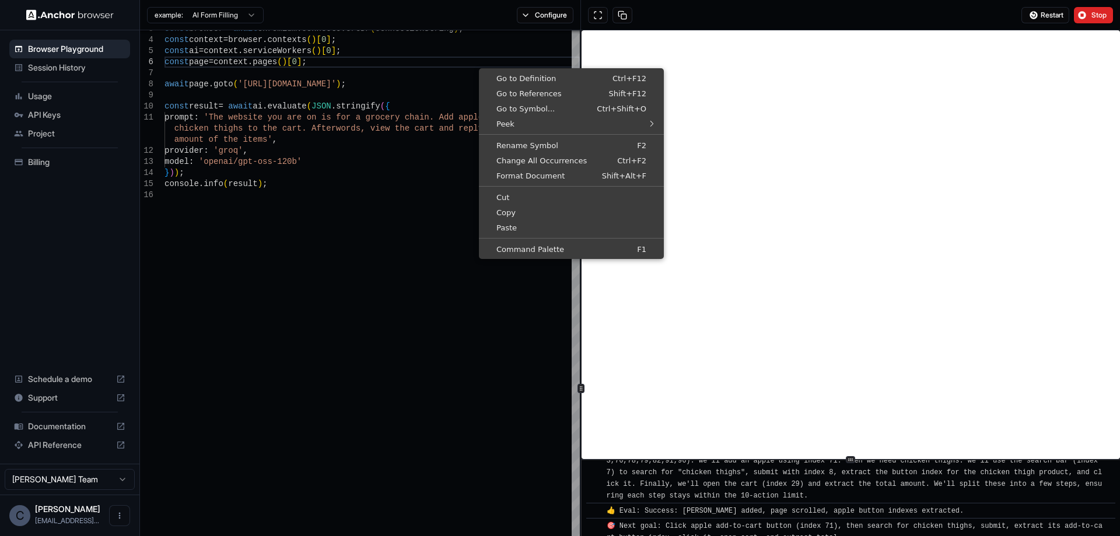
scroll to position [61, 0]
click at [927, 487] on span "💡 Thinking: We have added bananas by clicking index 66. Apple add-to-cart butto…" at bounding box center [855, 466] width 496 height 67
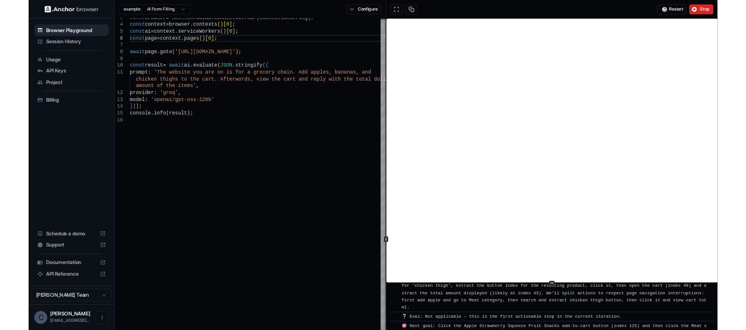
scroll to position [5408, 0]
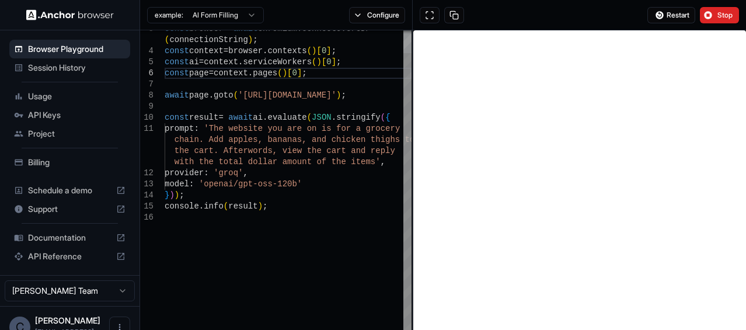
type textarea "**********"
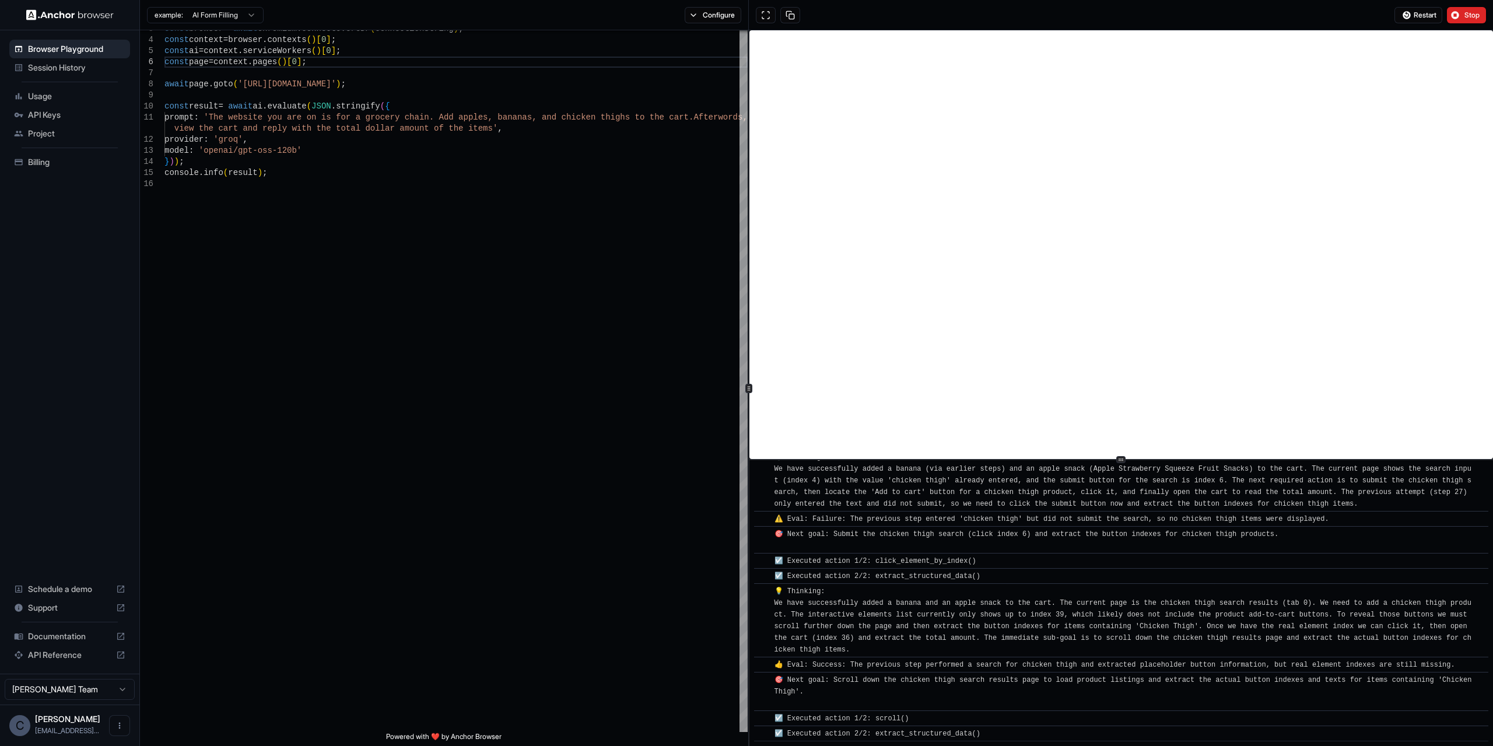
scroll to position [4661, 0]
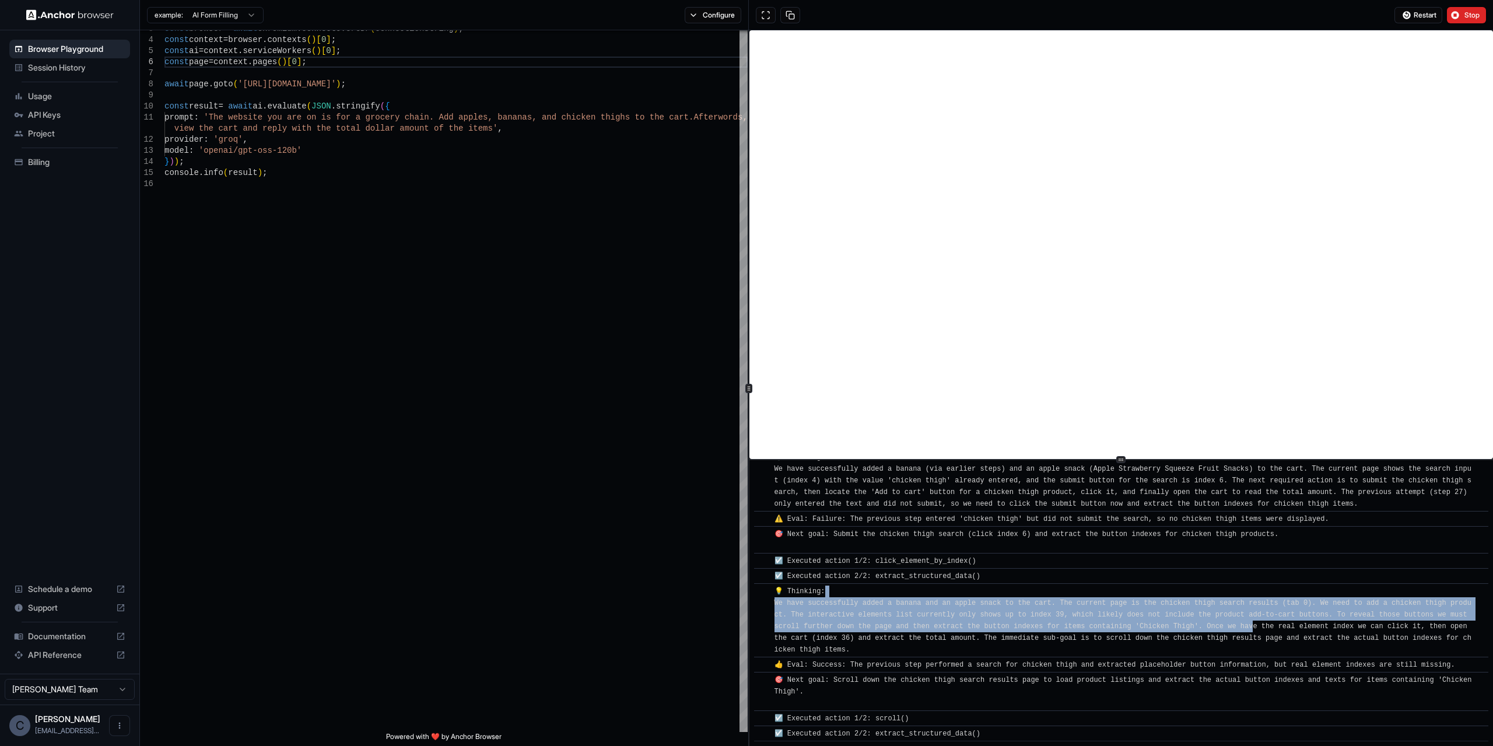
drag, startPoint x: 1221, startPoint y: 589, endPoint x: 1261, endPoint y: 625, distance: 54.5
click at [1261, 625] on div "💡 Thinking: We have successfully added a banana and an apple snack to the cart.…" at bounding box center [1125, 621] width 701 height 70
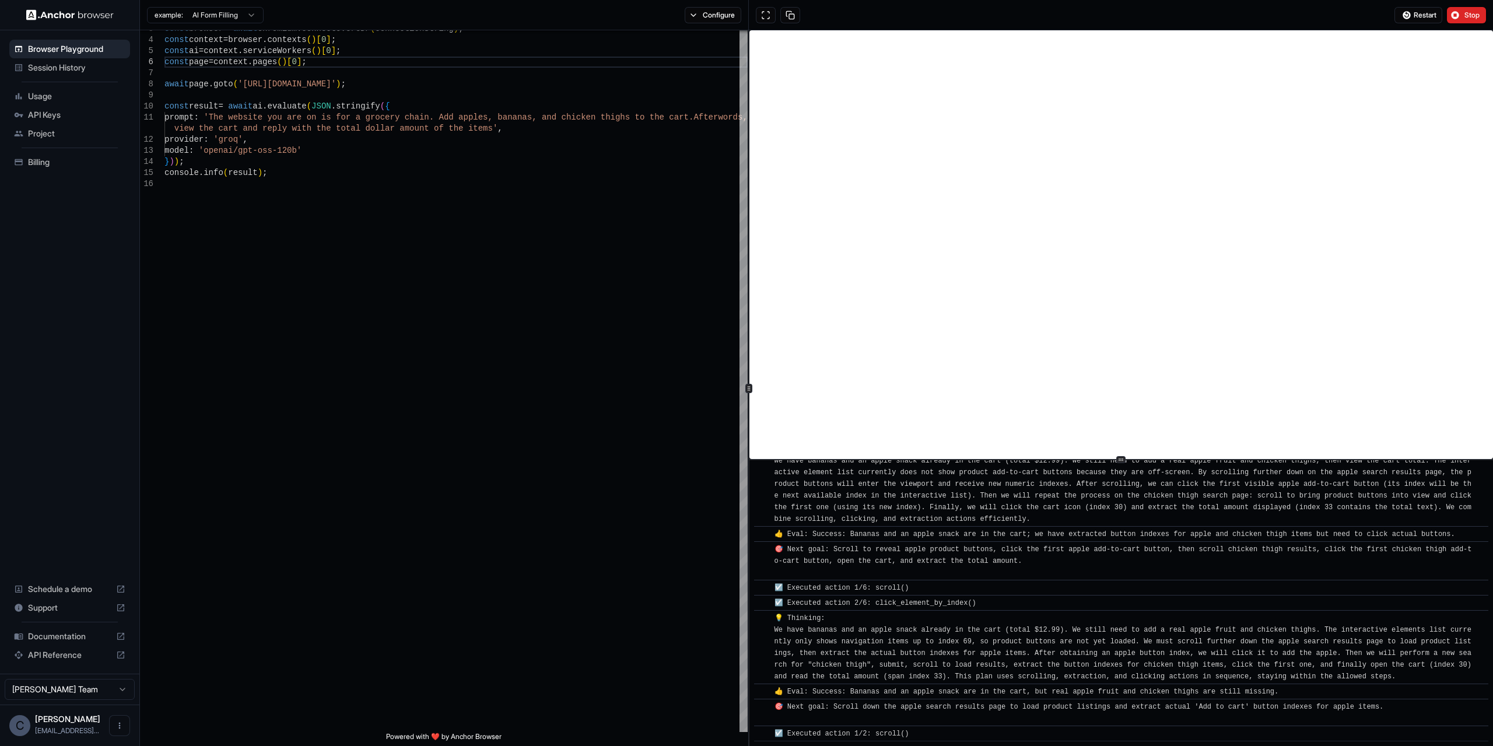
scroll to position [5586, 0]
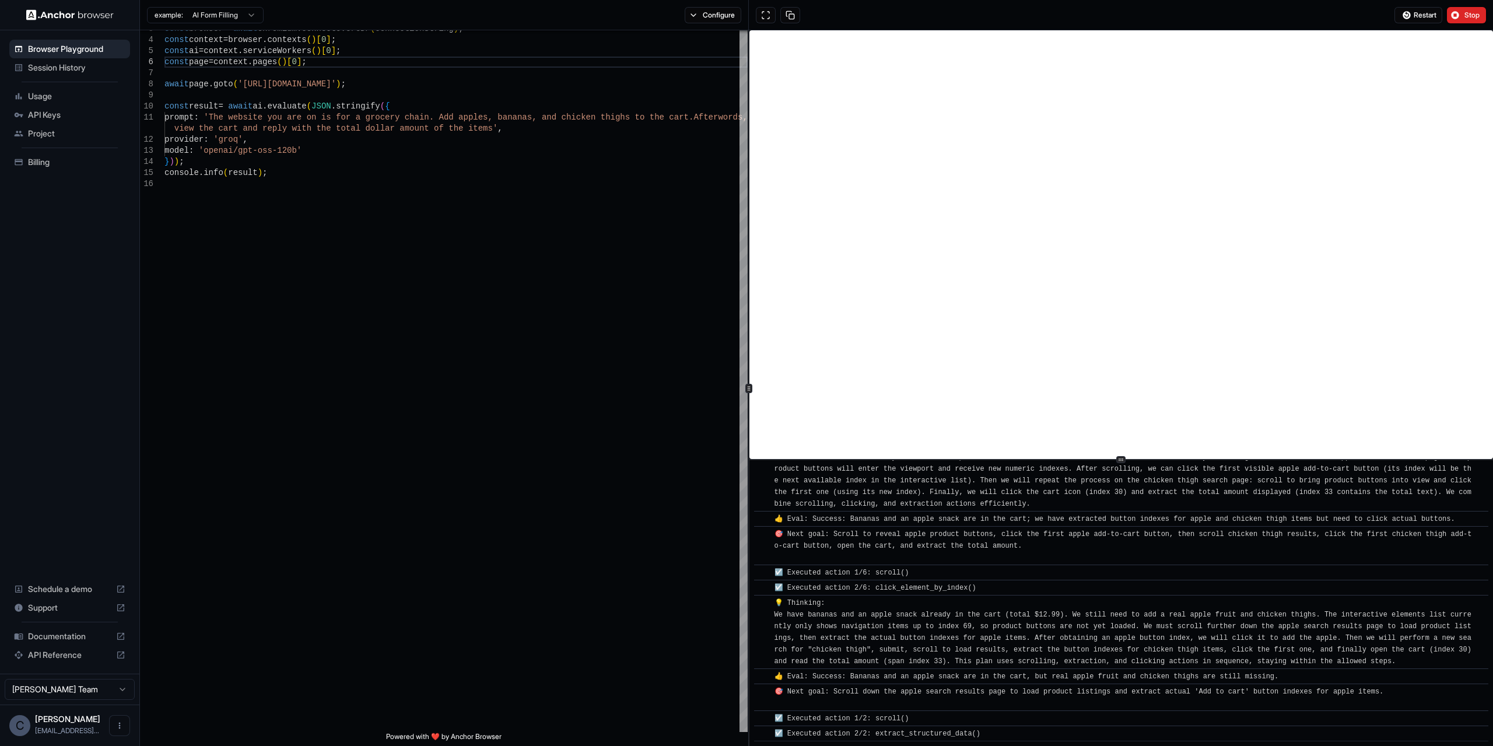
click at [1471, 11] on span "Stop" at bounding box center [1473, 15] width 16 height 9
